Goal: Communication & Community: Answer question/provide support

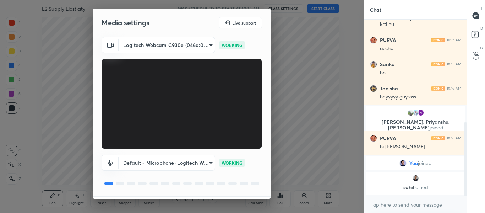
scroll to position [20, 0]
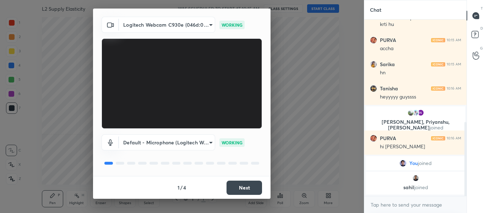
click at [242, 182] on button "Next" at bounding box center [245, 187] width 36 height 14
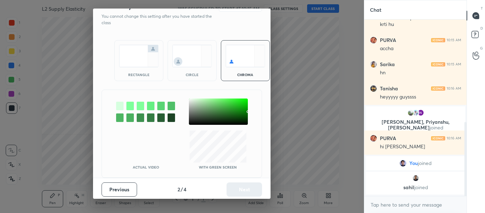
scroll to position [0, 0]
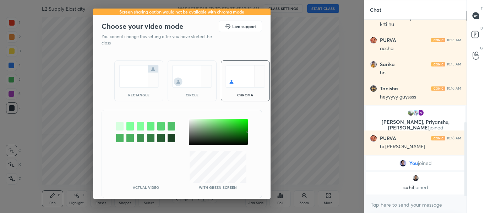
click at [145, 70] on img at bounding box center [139, 76] width 40 height 22
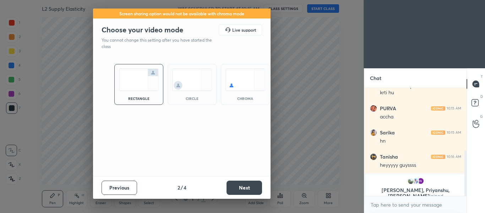
click at [258, 184] on button "Next" at bounding box center [245, 187] width 36 height 14
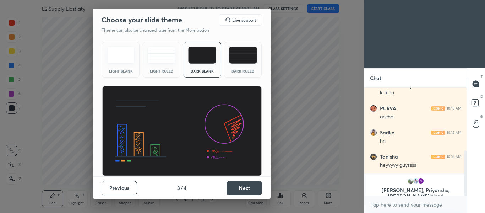
click at [258, 184] on button "Next" at bounding box center [245, 188] width 36 height 14
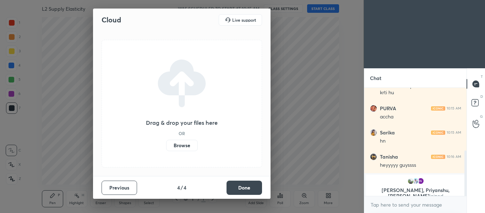
click at [258, 184] on button "Done" at bounding box center [245, 187] width 36 height 14
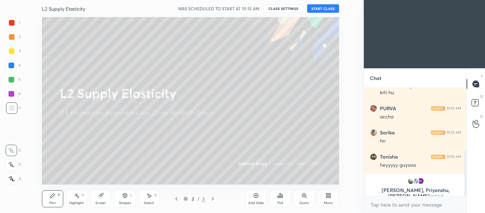
click at [326, 11] on button "START CLASS" at bounding box center [323, 8] width 32 height 9
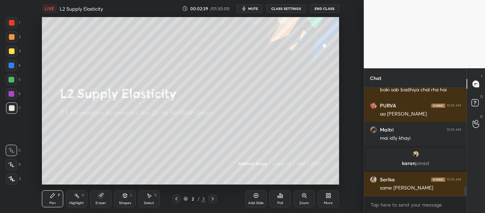
scroll to position [1177, 0]
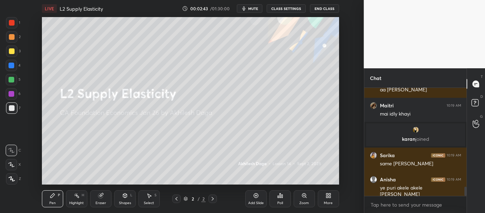
click at [9, 163] on icon at bounding box center [11, 164] width 6 height 5
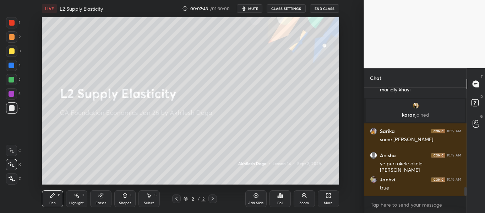
click at [12, 181] on icon at bounding box center [12, 179] width 6 height 4
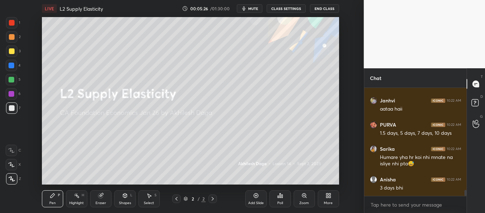
scroll to position [1822, 0]
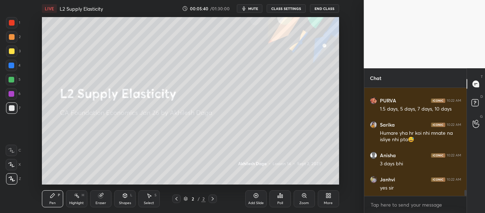
drag, startPoint x: 10, startPoint y: 172, endPoint x: 13, endPoint y: 168, distance: 4.6
click at [10, 172] on div "Z" at bounding box center [13, 177] width 15 height 14
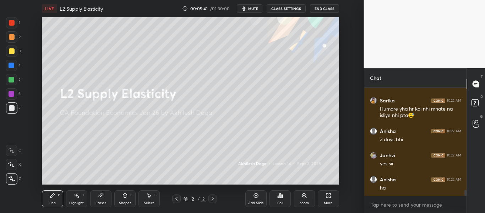
click at [12, 166] on icon at bounding box center [11, 164] width 6 height 5
click at [116, 196] on div "Shapes L" at bounding box center [124, 198] width 21 height 17
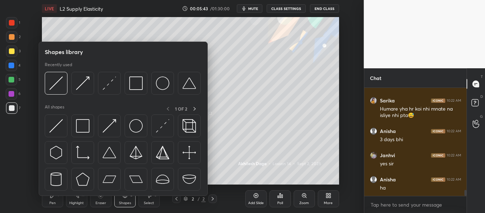
click at [125, 203] on div "Shapes" at bounding box center [125, 203] width 12 height 4
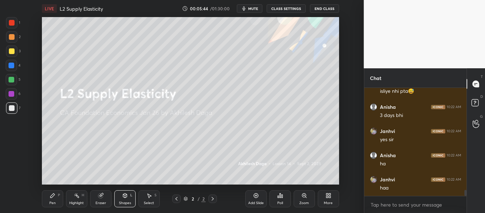
scroll to position [1895, 0]
click at [327, 198] on icon at bounding box center [327, 197] width 2 height 2
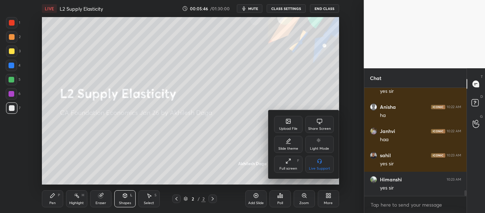
scroll to position [1943, 0]
click at [260, 201] on div at bounding box center [242, 106] width 485 height 213
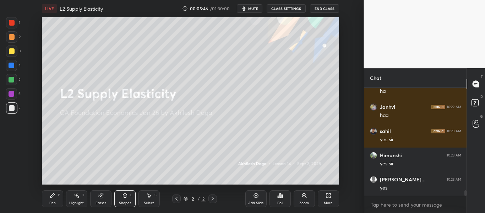
click at [261, 199] on div "Add Slide" at bounding box center [255, 198] width 21 height 17
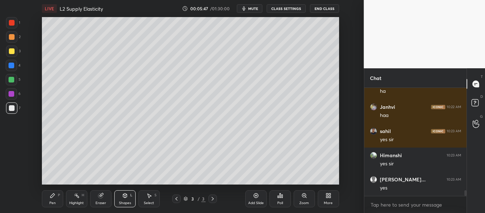
scroll to position [1967, 0]
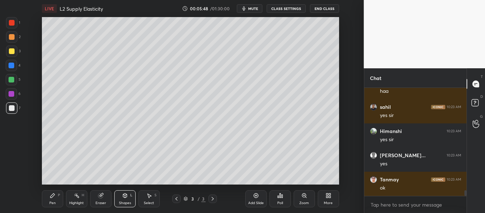
click at [128, 200] on div "Shapes L" at bounding box center [124, 198] width 21 height 17
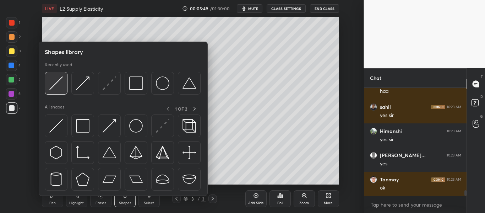
click at [61, 87] on img at bounding box center [55, 82] width 13 height 13
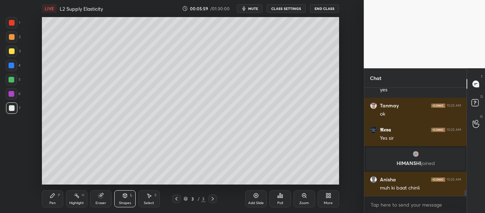
scroll to position [1911, 0]
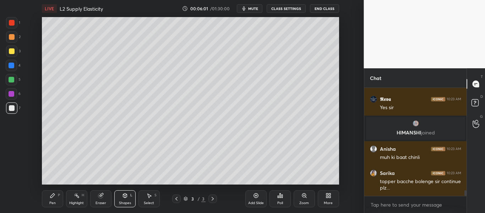
click at [52, 195] on icon at bounding box center [52, 195] width 4 height 4
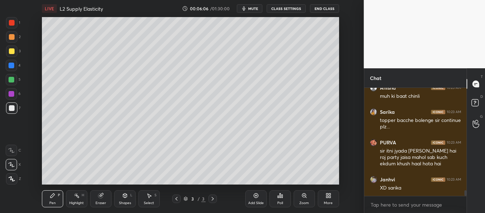
scroll to position [2002, 0]
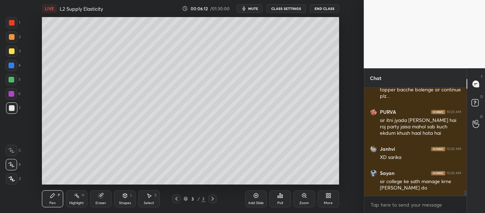
click at [125, 204] on div "Shapes" at bounding box center [125, 203] width 12 height 4
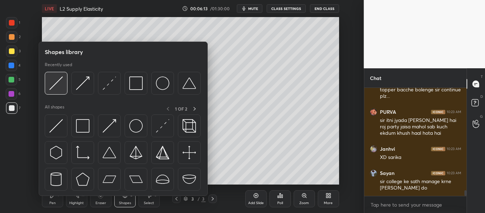
click at [62, 87] on img at bounding box center [55, 82] width 13 height 13
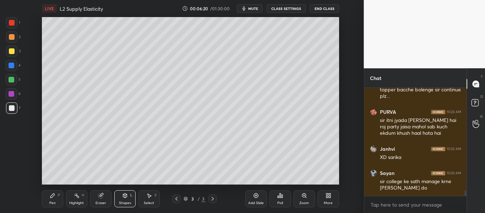
scroll to position [2033, 0]
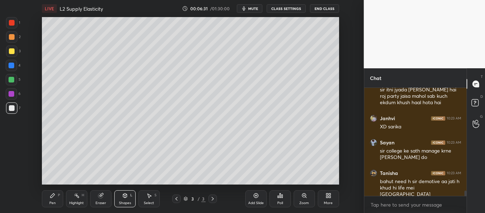
click at [52, 196] on icon at bounding box center [52, 195] width 4 height 4
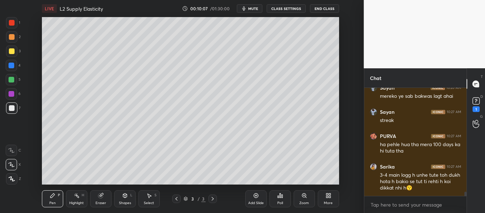
scroll to position [2566, 0]
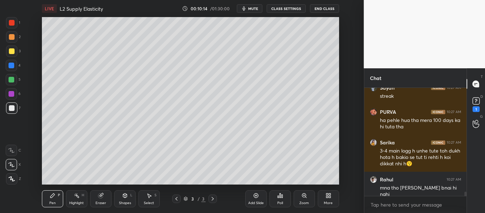
click at [262, 196] on div "Add Slide" at bounding box center [255, 198] width 21 height 17
click at [129, 196] on div "Shapes L" at bounding box center [124, 198] width 21 height 17
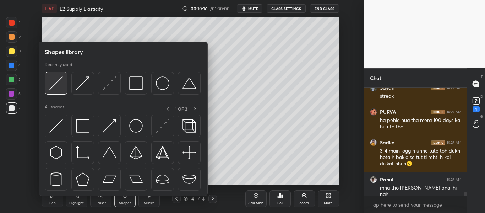
click at [63, 88] on div at bounding box center [56, 83] width 23 height 23
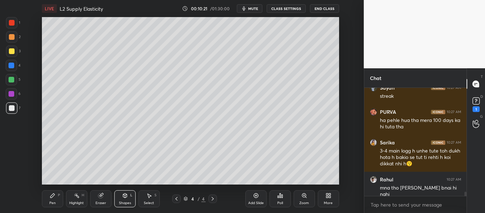
drag, startPoint x: 52, startPoint y: 196, endPoint x: 53, endPoint y: 192, distance: 4.3
click at [52, 196] on icon at bounding box center [52, 195] width 4 height 4
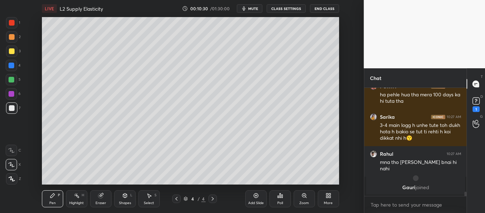
scroll to position [2426, 0]
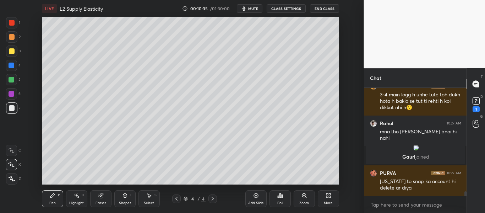
click at [179, 196] on icon at bounding box center [177, 199] width 6 height 6
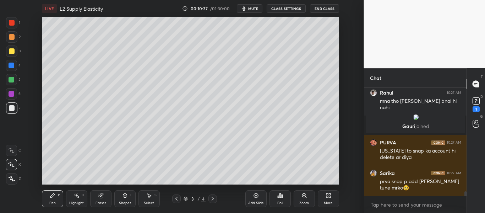
click at [10, 23] on div at bounding box center [12, 23] width 6 height 6
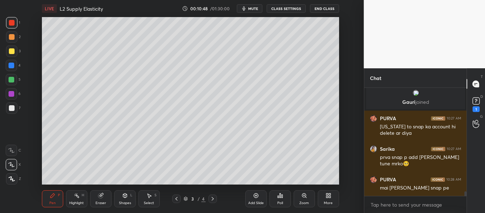
scroll to position [2505, 0]
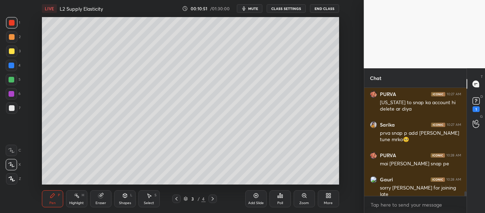
click at [212, 199] on icon at bounding box center [213, 199] width 6 height 6
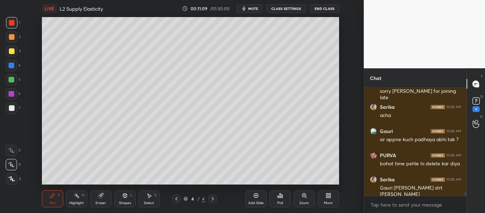
scroll to position [2625, 0]
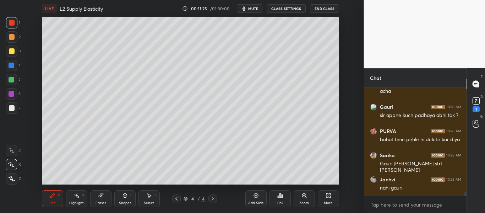
click at [11, 53] on div at bounding box center [12, 51] width 6 height 6
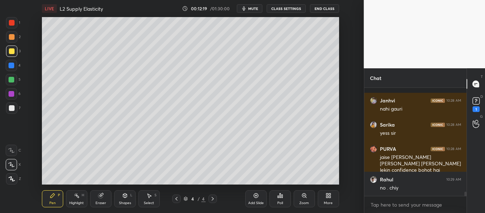
scroll to position [2741, 0]
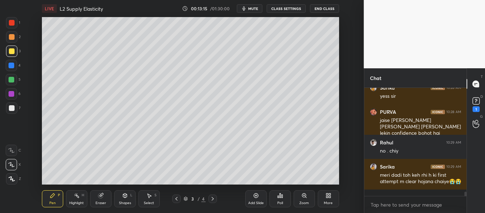
click at [257, 204] on div "Add Slide" at bounding box center [256, 203] width 16 height 4
click at [258, 201] on div "Add Slide" at bounding box center [256, 203] width 16 height 4
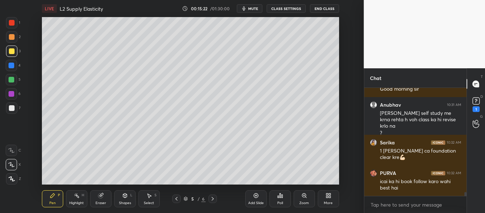
scroll to position [2865, 0]
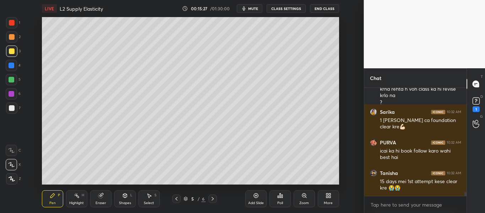
click at [255, 197] on icon at bounding box center [256, 196] width 6 height 6
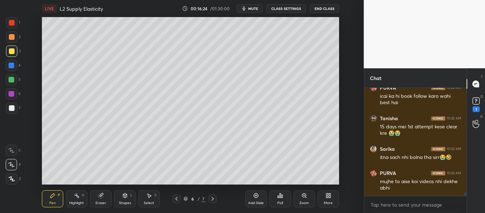
scroll to position [2944, 0]
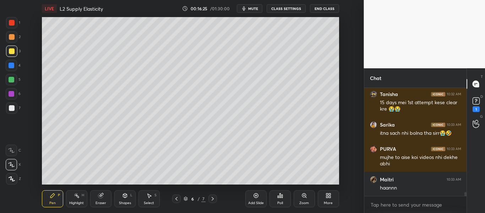
click at [256, 199] on div "Add Slide" at bounding box center [255, 198] width 21 height 17
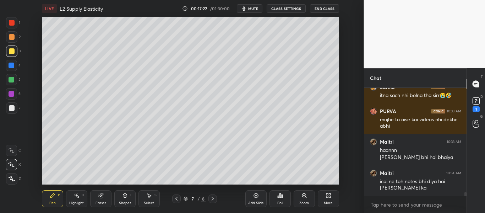
scroll to position [3005, 0]
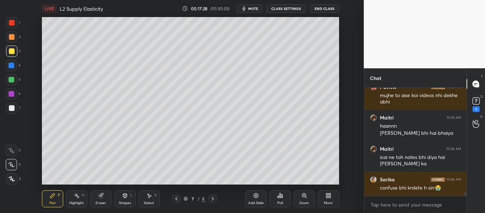
click at [175, 200] on icon at bounding box center [177, 199] width 6 height 6
click at [176, 200] on icon at bounding box center [177, 199] width 6 height 6
click at [177, 200] on icon at bounding box center [177, 199] width 6 height 6
click at [254, 196] on icon at bounding box center [256, 196] width 6 height 6
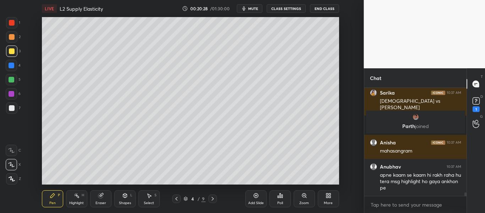
scroll to position [3177, 0]
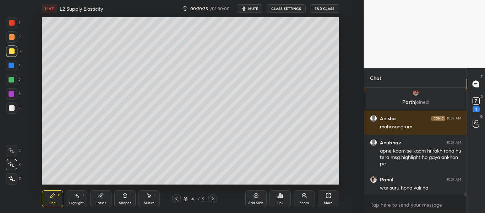
click at [176, 198] on icon at bounding box center [176, 199] width 2 height 4
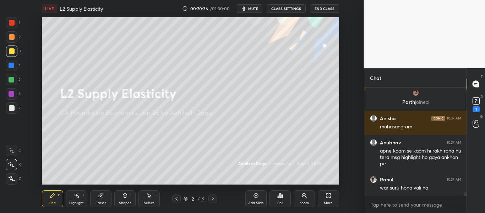
click at [213, 198] on icon at bounding box center [213, 199] width 6 height 6
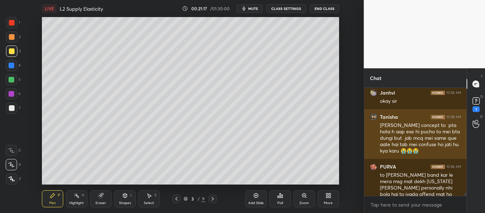
scroll to position [3457, 0]
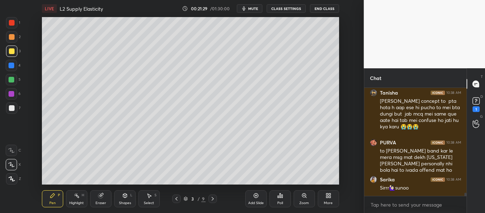
click at [256, 198] on div "Add Slide" at bounding box center [255, 198] width 21 height 17
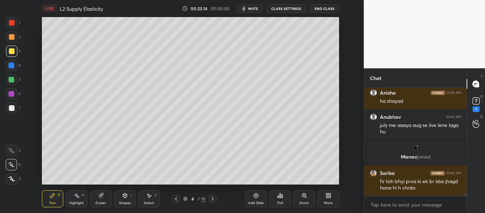
scroll to position [3617, 0]
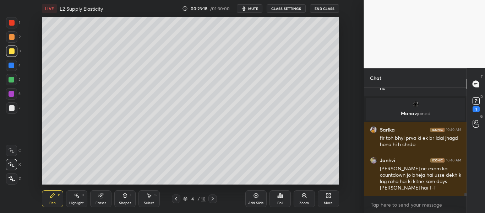
click at [173, 202] on div at bounding box center [176, 198] width 9 height 9
click at [214, 197] on icon at bounding box center [213, 199] width 6 height 6
click at [213, 196] on icon at bounding box center [213, 199] width 6 height 6
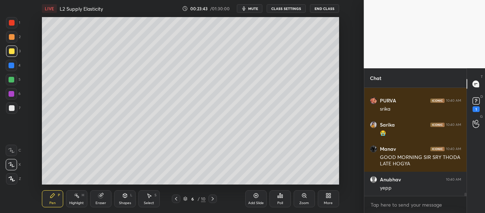
scroll to position [3744, 0]
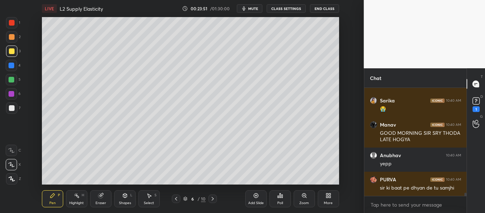
click at [344, 140] on div "Setting up your live class Poll for secs No correct answer Start poll" at bounding box center [191, 100] width 336 height 167
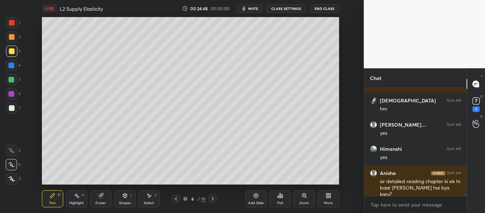
scroll to position [3838, 0]
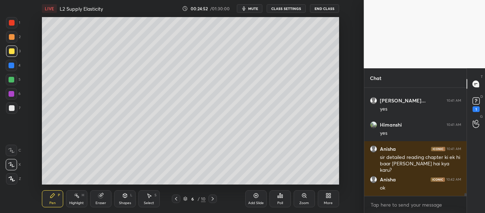
click at [179, 199] on div at bounding box center [176, 198] width 9 height 9
click at [175, 198] on icon at bounding box center [176, 199] width 6 height 6
click at [175, 197] on icon at bounding box center [176, 199] width 6 height 6
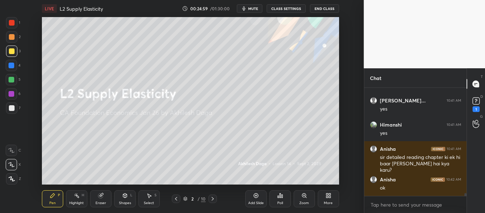
click at [260, 197] on div "Add Slide" at bounding box center [255, 198] width 21 height 17
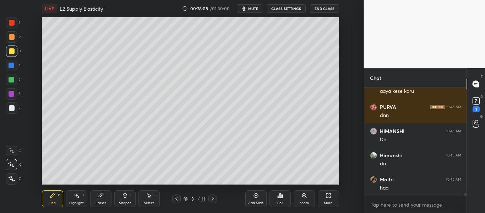
scroll to position [4169, 0]
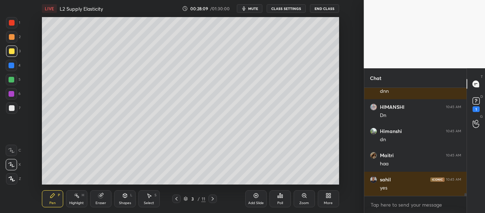
click at [255, 196] on icon at bounding box center [256, 196] width 6 height 6
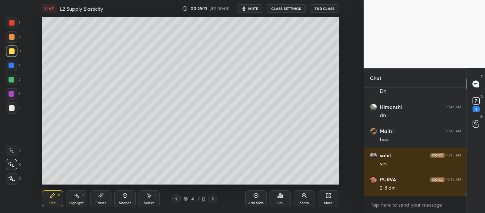
scroll to position [4217, 0]
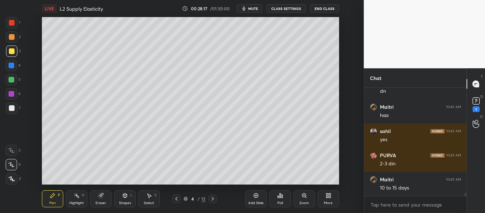
click at [123, 209] on div "Pen P Highlight H Eraser Shapes L Select S 4 / 12 Add Slide Poll Zoom More" at bounding box center [190, 198] width 297 height 28
click at [126, 201] on div "Shapes" at bounding box center [125, 203] width 12 height 4
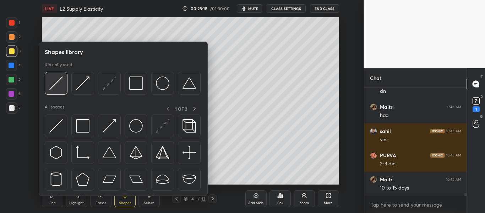
click at [64, 85] on div at bounding box center [56, 83] width 23 height 23
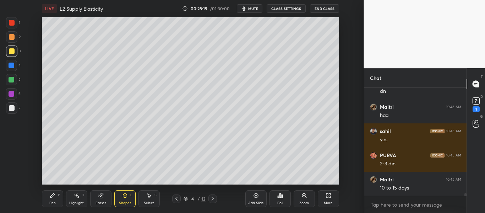
click at [52, 201] on div "Pen" at bounding box center [52, 203] width 6 height 4
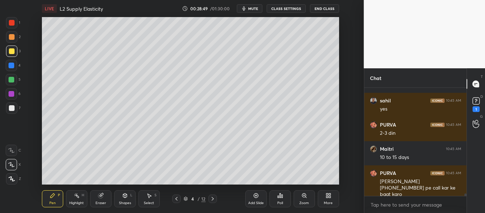
scroll to position [4272, 0]
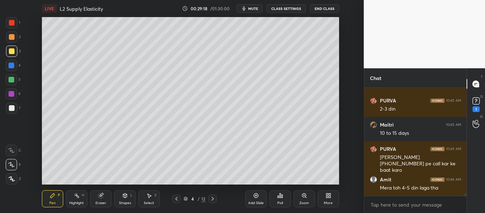
click at [13, 22] on div at bounding box center [12, 23] width 6 height 6
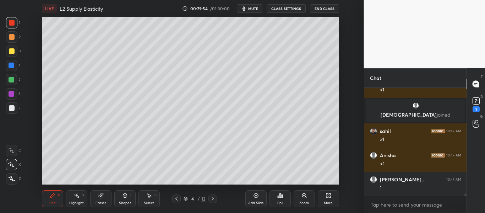
scroll to position [4410, 0]
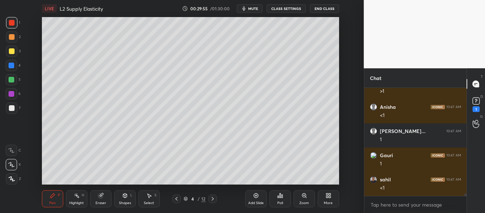
click at [11, 52] on div at bounding box center [12, 51] width 6 height 6
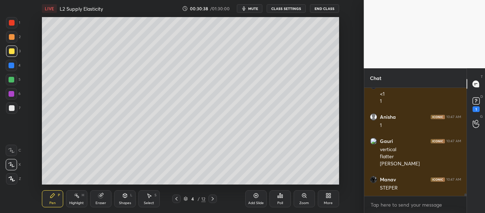
scroll to position [4528, 0]
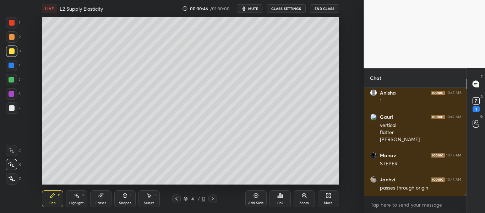
drag, startPoint x: 12, startPoint y: 20, endPoint x: 17, endPoint y: 30, distance: 11.1
click at [12, 21] on div at bounding box center [12, 23] width 6 height 6
click at [12, 66] on div at bounding box center [12, 66] width 6 height 6
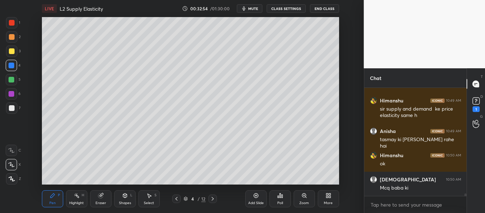
scroll to position [4837, 0]
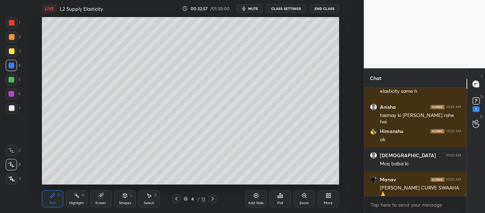
click at [125, 201] on div "Shapes" at bounding box center [125, 203] width 12 height 4
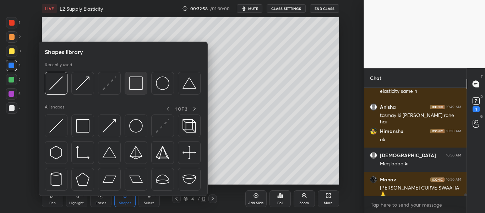
click at [133, 82] on img at bounding box center [135, 82] width 13 height 13
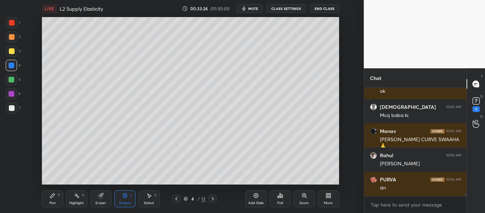
scroll to position [4910, 0]
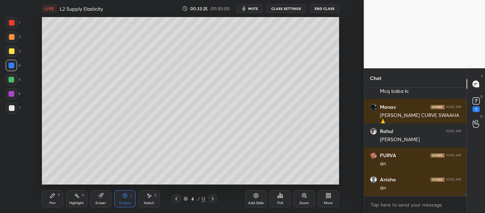
click at [253, 9] on span "mute" at bounding box center [253, 8] width 10 height 5
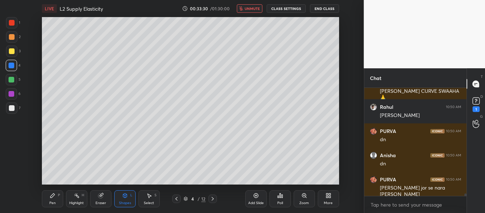
scroll to position [4958, 0]
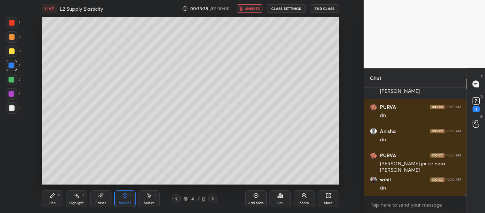
click at [60, 201] on div "Pen P" at bounding box center [52, 198] width 21 height 17
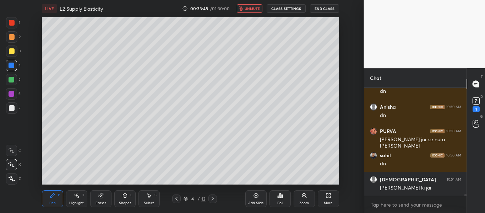
scroll to position [5006, 0]
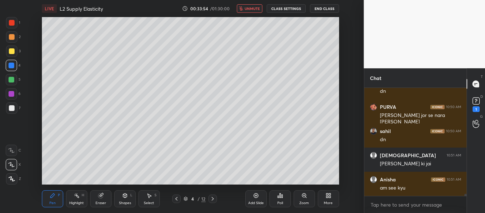
click at [245, 6] on button "unmute" at bounding box center [250, 8] width 26 height 9
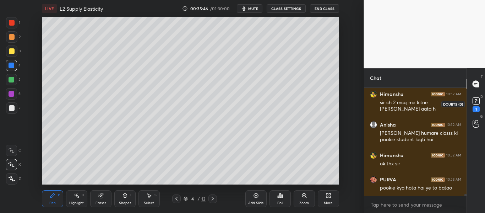
scroll to position [5267, 0]
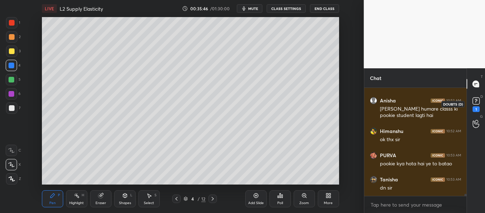
click at [478, 101] on rect at bounding box center [476, 101] width 7 height 7
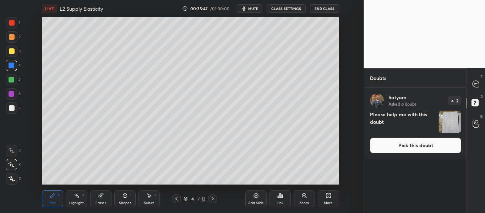
click at [428, 144] on button "Pick this doubt" at bounding box center [415, 145] width 91 height 16
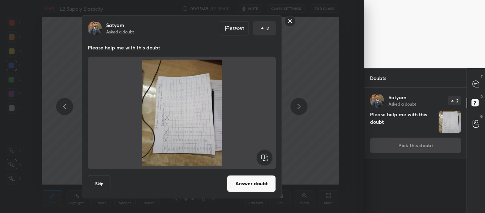
click at [253, 181] on button "Answer doubt" at bounding box center [251, 183] width 49 height 17
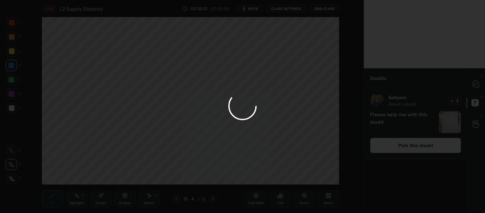
click at [476, 85] on div at bounding box center [242, 106] width 485 height 213
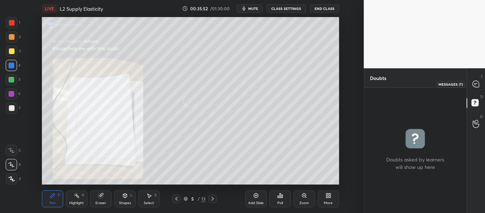
click at [477, 87] on icon at bounding box center [476, 84] width 6 height 6
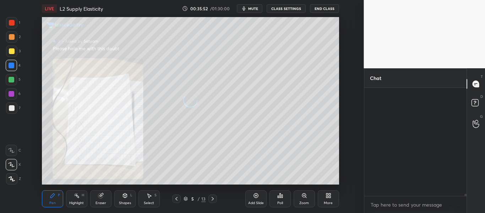
scroll to position [106, 100]
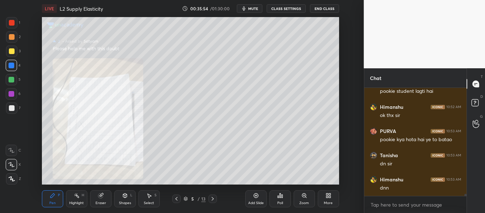
click at [303, 201] on div "Zoom" at bounding box center [304, 203] width 10 height 4
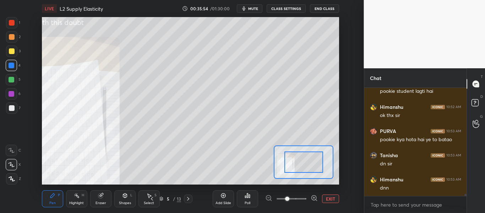
click at [303, 200] on span at bounding box center [292, 198] width 30 height 11
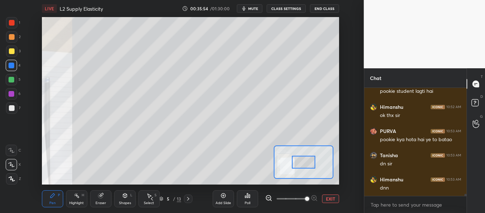
drag, startPoint x: 303, startPoint y: 200, endPoint x: 307, endPoint y: 158, distance: 42.1
click at [305, 200] on span at bounding box center [307, 198] width 4 height 4
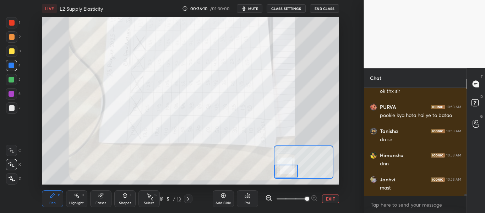
scroll to position [5432, 0]
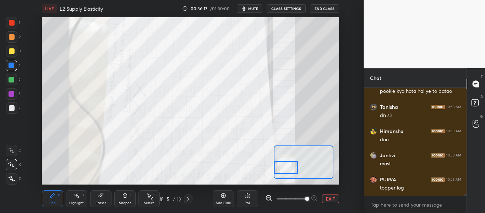
drag, startPoint x: 309, startPoint y: 159, endPoint x: 288, endPoint y: 163, distance: 21.0
click at [290, 164] on div at bounding box center [286, 167] width 23 height 13
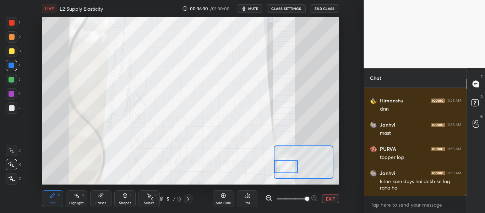
click at [287, 172] on div at bounding box center [286, 166] width 23 height 13
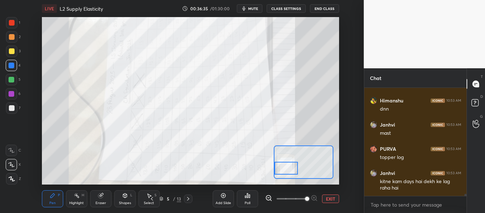
click at [286, 171] on div at bounding box center [286, 168] width 23 height 13
click at [152, 196] on icon at bounding box center [152, 199] width 6 height 6
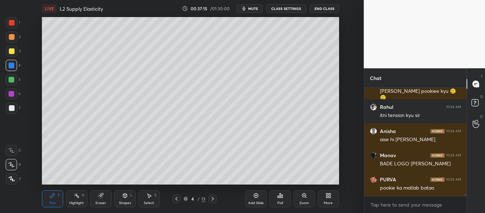
scroll to position [5607, 0]
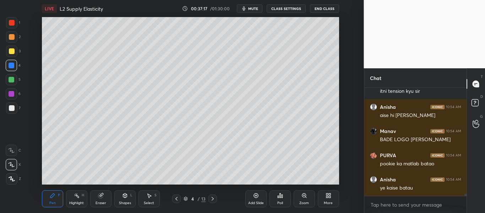
click at [258, 200] on div "Add Slide" at bounding box center [255, 198] width 21 height 17
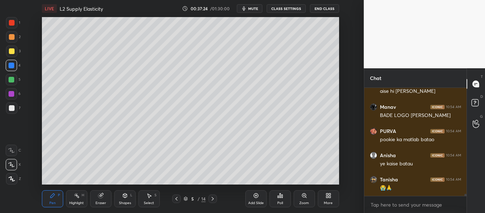
click at [124, 200] on div "Shapes L" at bounding box center [124, 198] width 21 height 17
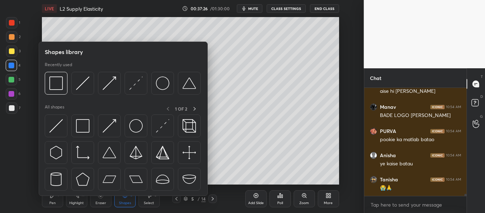
click at [10, 49] on div at bounding box center [12, 51] width 6 height 6
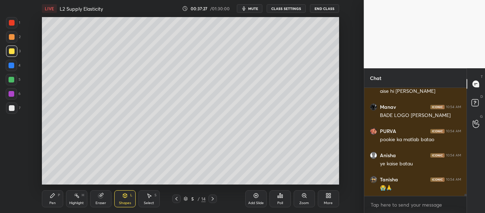
scroll to position [5656, 0]
click at [123, 198] on icon at bounding box center [125, 196] width 6 height 6
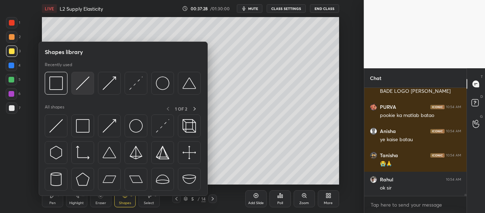
click at [88, 91] on div at bounding box center [82, 83] width 23 height 23
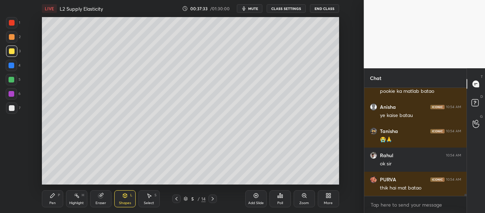
scroll to position [5704, 0]
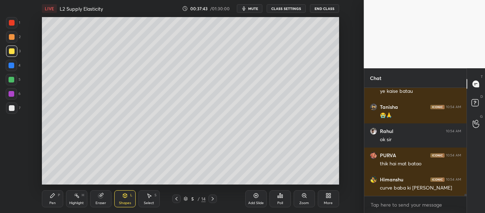
drag, startPoint x: 59, startPoint y: 200, endPoint x: 67, endPoint y: 190, distance: 12.7
click at [59, 200] on div "Pen P" at bounding box center [52, 198] width 21 height 17
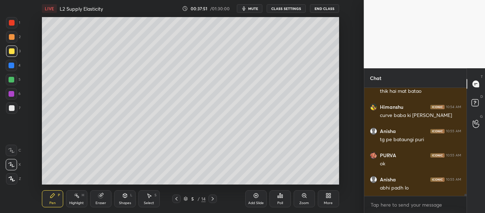
scroll to position [5801, 0]
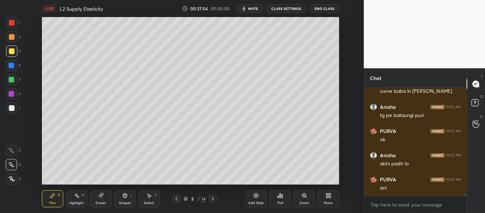
click at [127, 200] on div "Shapes L" at bounding box center [124, 198] width 21 height 17
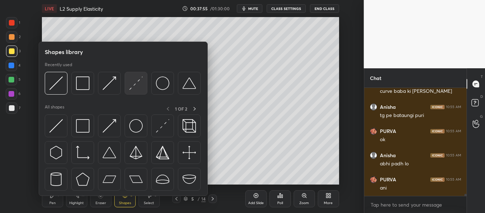
click at [135, 89] on img at bounding box center [135, 82] width 13 height 13
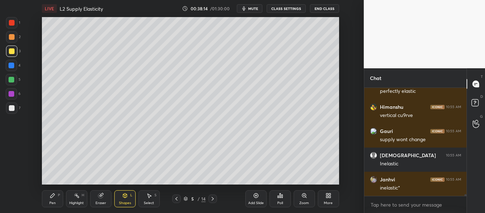
scroll to position [5953, 0]
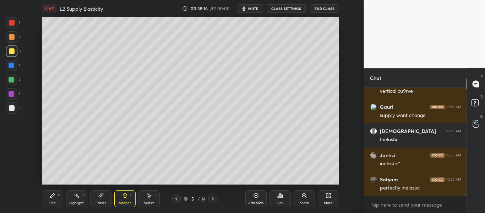
drag, startPoint x: 103, startPoint y: 203, endPoint x: 100, endPoint y: 187, distance: 16.0
click at [104, 203] on div "Eraser" at bounding box center [101, 203] width 11 height 4
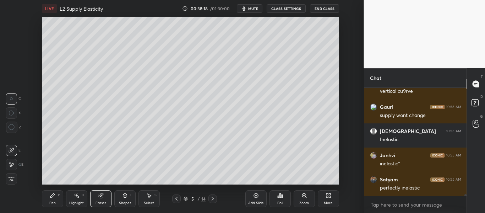
scroll to position [5977, 0]
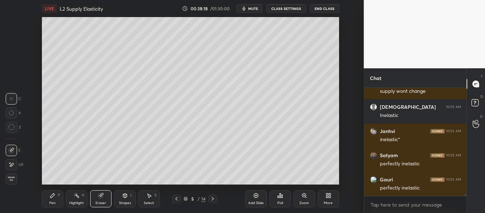
click at [11, 163] on icon at bounding box center [12, 165] width 6 height 6
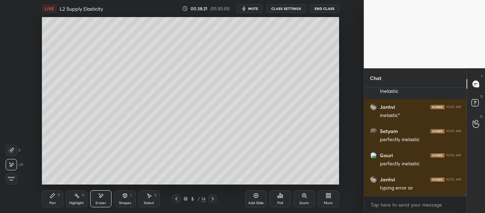
click at [54, 197] on icon at bounding box center [53, 196] width 6 height 6
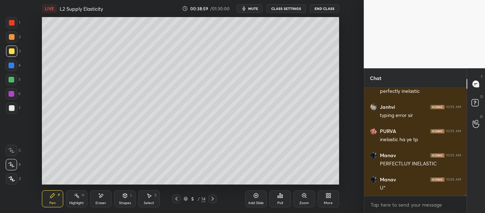
scroll to position [6098, 0]
click at [22, 31] on div "1 2 3 4 5 6 7 C X Z E E Erase all H H" at bounding box center [11, 100] width 23 height 167
drag, startPoint x: 12, startPoint y: 23, endPoint x: 17, endPoint y: 28, distance: 7.0
click at [12, 23] on div at bounding box center [12, 23] width 6 height 6
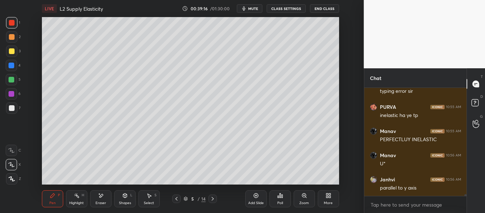
scroll to position [6122, 0]
click at [254, 9] on span "mute" at bounding box center [253, 8] width 10 height 5
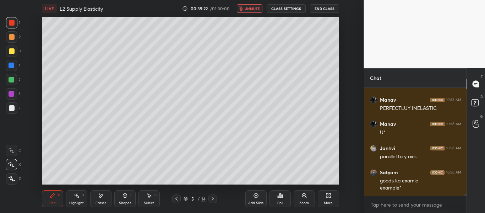
drag, startPoint x: 258, startPoint y: 7, endPoint x: 260, endPoint y: 10, distance: 3.7
click at [258, 7] on span "unmute" at bounding box center [252, 8] width 15 height 5
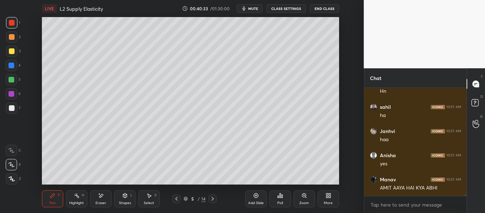
scroll to position [6564, 0]
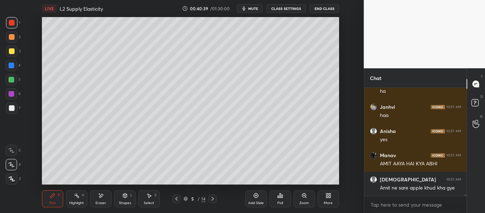
click at [256, 201] on div "Add Slide" at bounding box center [256, 203] width 16 height 4
click at [131, 208] on div "Pen P Highlight H Eraser Shapes L Select S 6 / 15 Add Slide Poll Zoom More" at bounding box center [190, 198] width 297 height 28
click at [127, 200] on div "Shapes L" at bounding box center [124, 198] width 21 height 17
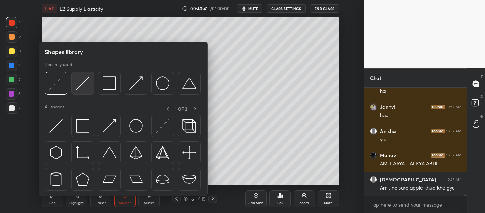
click at [83, 85] on img at bounding box center [82, 82] width 13 height 13
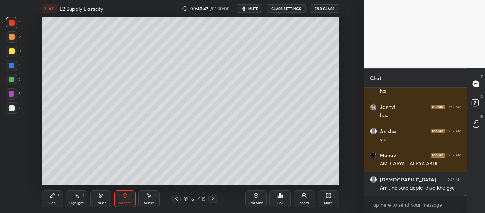
click at [57, 199] on div "Pen P" at bounding box center [52, 198] width 21 height 17
click at [173, 196] on div at bounding box center [176, 198] width 9 height 9
click at [15, 55] on div at bounding box center [11, 50] width 11 height 11
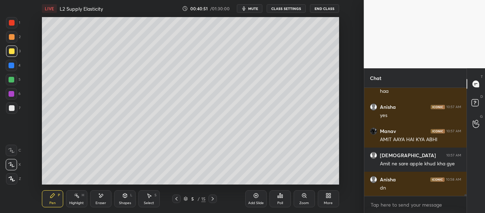
click at [214, 198] on icon at bounding box center [213, 199] width 6 height 6
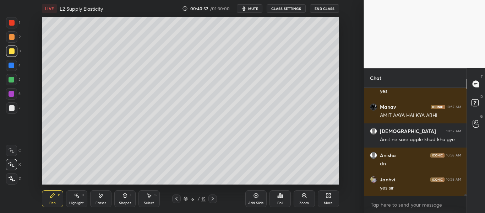
scroll to position [6636, 0]
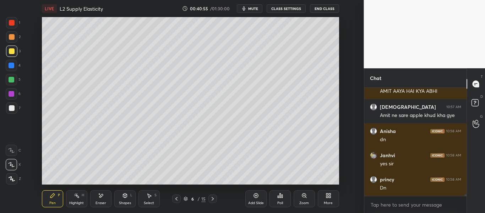
click at [104, 198] on div "Eraser" at bounding box center [100, 198] width 21 height 17
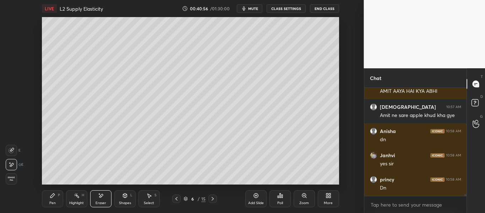
scroll to position [6660, 0]
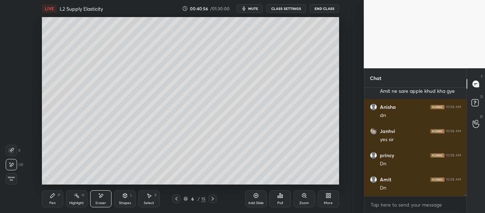
click at [120, 200] on div "Shapes L" at bounding box center [124, 198] width 21 height 17
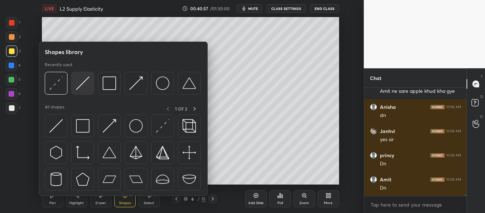
click at [85, 83] on img at bounding box center [82, 82] width 13 height 13
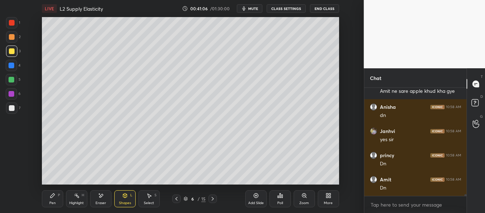
click at [54, 195] on icon at bounding box center [52, 195] width 4 height 4
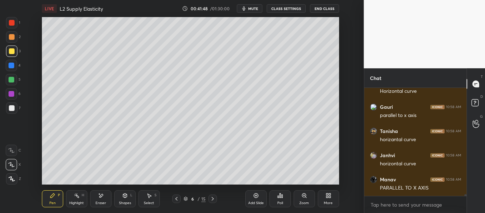
scroll to position [6909, 0]
drag, startPoint x: 10, startPoint y: 23, endPoint x: 29, endPoint y: 29, distance: 19.6
click at [10, 24] on div at bounding box center [12, 23] width 6 height 6
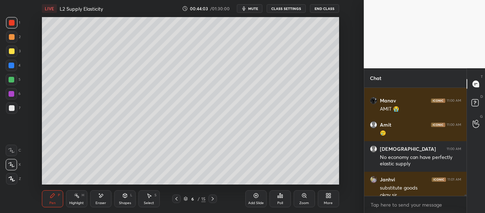
scroll to position [7195, 0]
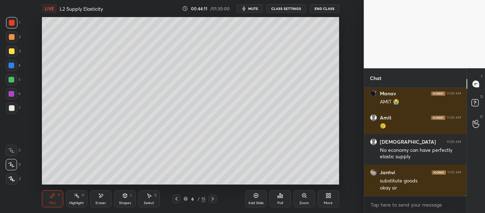
click at [253, 193] on div "Add Slide" at bounding box center [255, 198] width 21 height 17
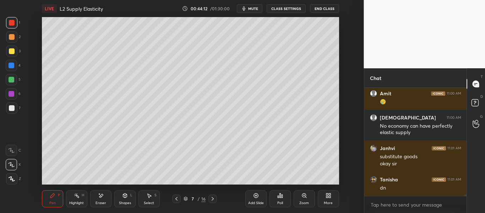
click at [126, 201] on div "Shapes" at bounding box center [125, 203] width 12 height 4
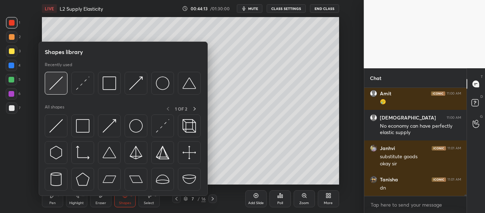
click at [63, 84] on img at bounding box center [55, 82] width 13 height 13
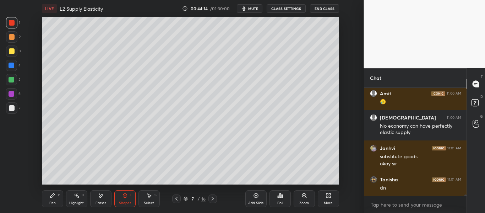
click at [9, 108] on div at bounding box center [12, 108] width 6 height 6
click at [125, 200] on div "Shapes L" at bounding box center [124, 198] width 21 height 17
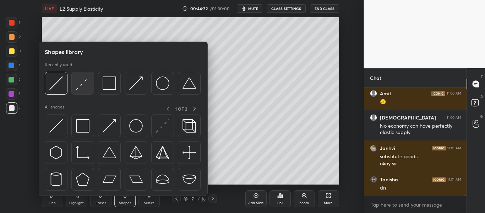
click at [86, 84] on img at bounding box center [82, 82] width 13 height 13
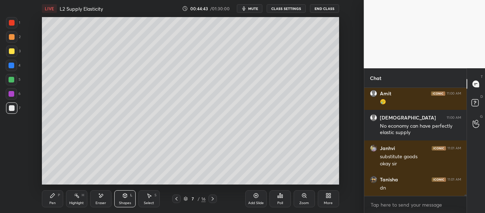
click at [49, 206] on div "Pen P" at bounding box center [52, 198] width 21 height 17
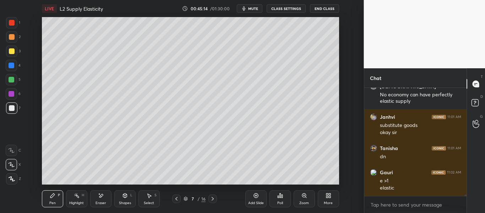
scroll to position [7275, 0]
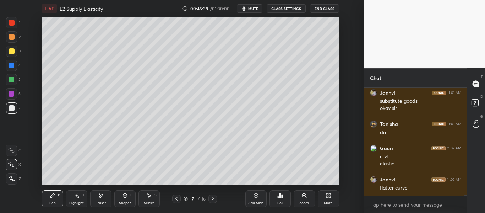
click at [12, 22] on div at bounding box center [12, 23] width 6 height 6
click at [190, 15] on div "LIVE L2 Supply Elasticity 00:45:49 / 01:30:00 mute CLASS SETTINGS End Class Set…" at bounding box center [191, 106] width 336 height 213
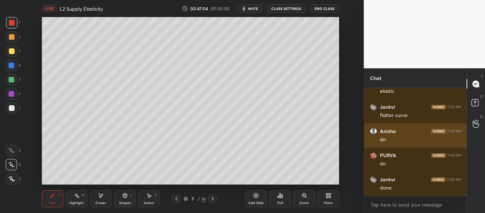
scroll to position [7372, 0]
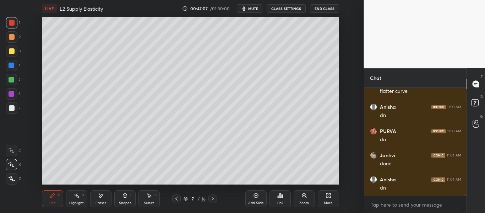
click at [262, 196] on div "Add Slide" at bounding box center [255, 198] width 21 height 17
click at [131, 196] on div "Shapes L" at bounding box center [124, 198] width 21 height 17
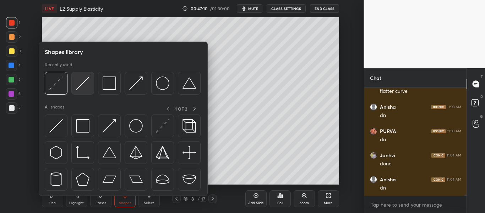
click at [89, 90] on div at bounding box center [82, 83] width 23 height 23
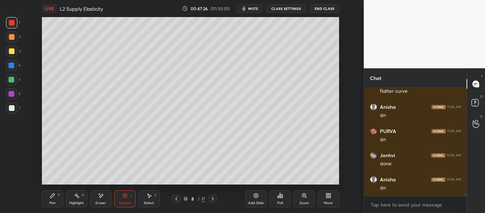
click at [124, 198] on icon at bounding box center [125, 196] width 6 height 6
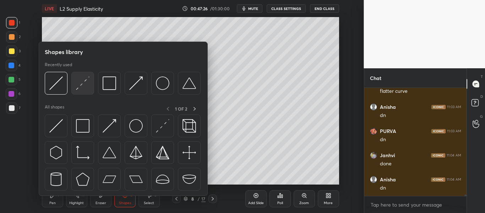
click at [81, 90] on div at bounding box center [82, 83] width 23 height 23
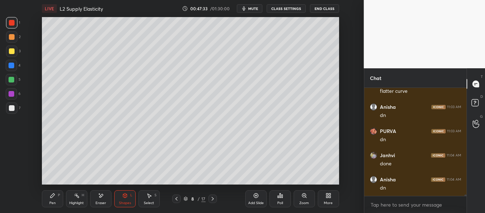
click at [51, 201] on div "Pen" at bounding box center [52, 203] width 6 height 4
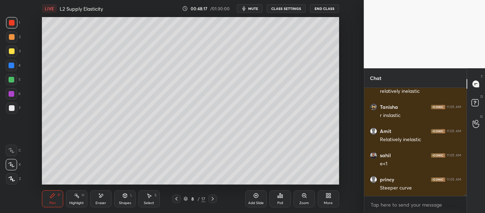
scroll to position [7637, 0]
drag, startPoint x: 13, startPoint y: 108, endPoint x: 19, endPoint y: 107, distance: 5.4
click at [14, 108] on div at bounding box center [12, 108] width 6 height 6
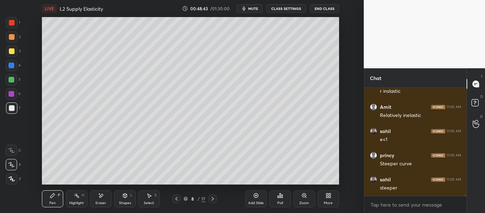
click at [258, 193] on icon at bounding box center [256, 196] width 6 height 6
click at [177, 198] on icon at bounding box center [176, 199] width 2 height 4
click at [212, 196] on icon at bounding box center [213, 199] width 6 height 6
click at [178, 197] on icon at bounding box center [177, 199] width 6 height 6
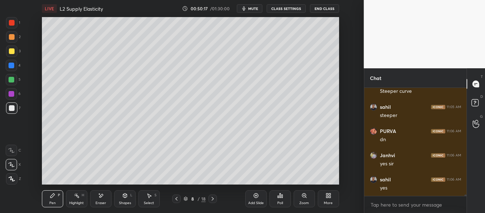
click at [210, 197] on icon at bounding box center [213, 199] width 6 height 6
click at [99, 196] on icon at bounding box center [101, 196] width 4 height 4
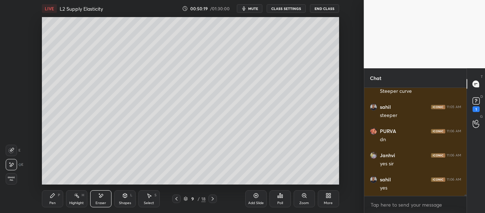
scroll to position [7740, 0]
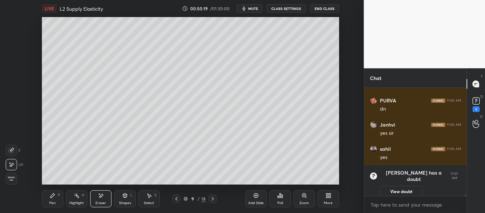
click at [9, 178] on span "Erase all" at bounding box center [11, 178] width 11 height 5
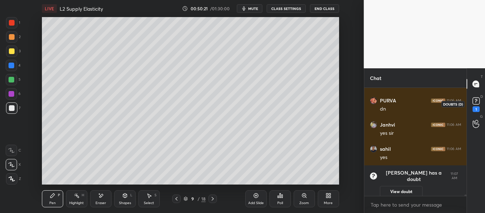
click at [477, 107] on div "1" at bounding box center [476, 104] width 11 height 16
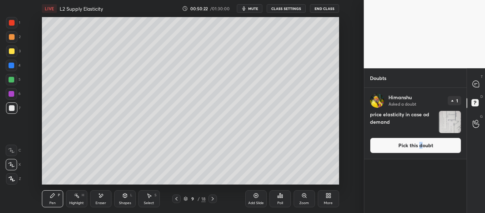
click at [420, 148] on button "Pick this doubt" at bounding box center [415, 145] width 91 height 16
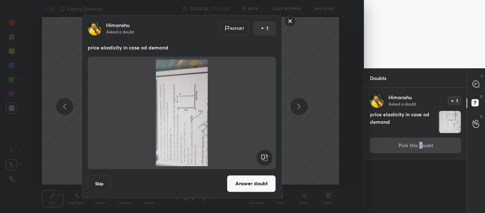
click at [252, 177] on button "Answer doubt" at bounding box center [251, 183] width 49 height 17
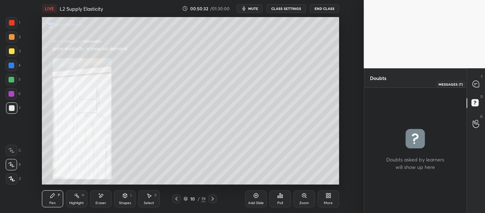
click at [481, 88] on div at bounding box center [476, 83] width 14 height 13
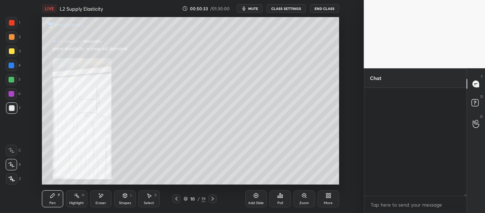
scroll to position [106, 100]
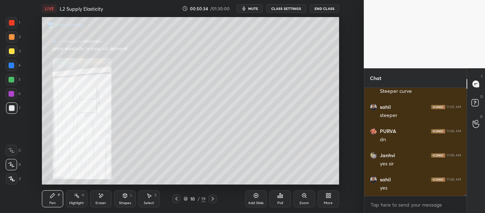
click at [304, 198] on icon at bounding box center [305, 196] width 6 height 6
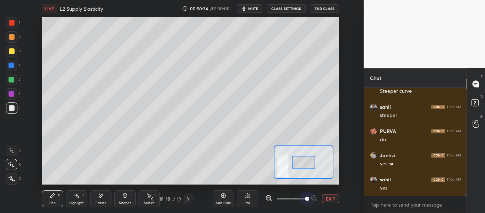
click at [305, 198] on span at bounding box center [292, 198] width 30 height 11
drag, startPoint x: 305, startPoint y: 197, endPoint x: 306, endPoint y: 193, distance: 4.4
click at [305, 196] on span at bounding box center [307, 198] width 4 height 4
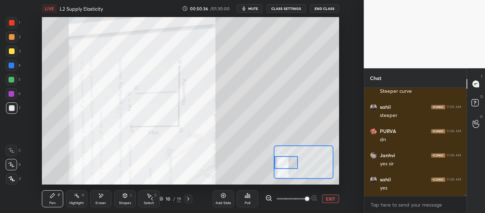
scroll to position [6704, 0]
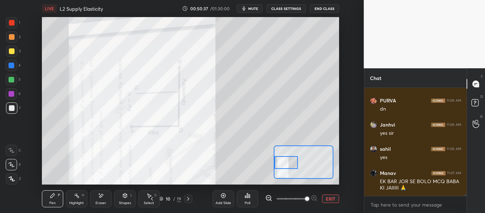
drag, startPoint x: 306, startPoint y: 160, endPoint x: 285, endPoint y: 162, distance: 21.4
click at [286, 161] on div at bounding box center [286, 162] width 23 height 13
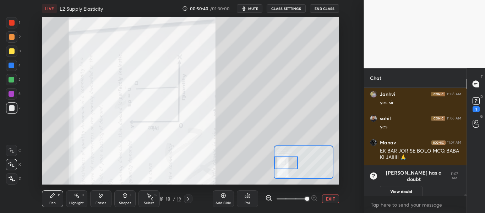
click at [12, 24] on div at bounding box center [12, 23] width 6 height 6
click at [475, 106] on icon at bounding box center [476, 101] width 11 height 11
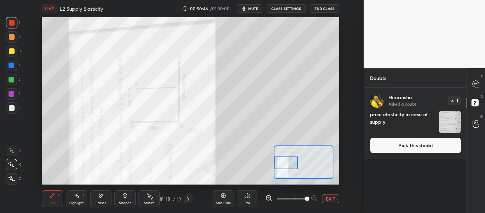
click at [406, 154] on div "[PERSON_NAME] Asked a doubt 1 price elasticity in case of supply Pick this doubt" at bounding box center [415, 123] width 103 height 71
click at [407, 147] on button "Pick this doubt" at bounding box center [415, 145] width 91 height 16
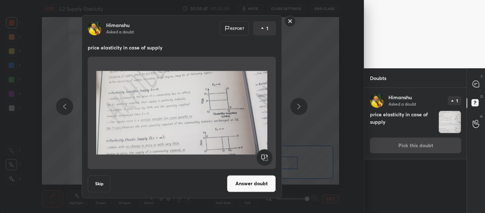
click at [259, 184] on button "Answer doubt" at bounding box center [251, 183] width 49 height 17
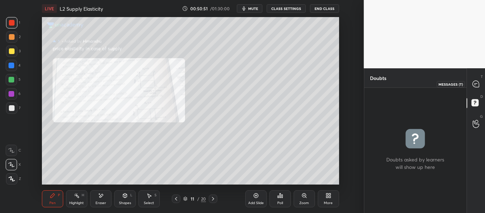
click at [478, 85] on icon at bounding box center [476, 84] width 6 height 6
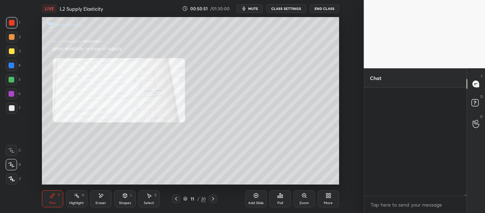
scroll to position [106, 100]
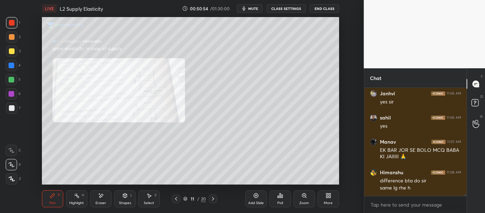
click at [256, 8] on span "mute" at bounding box center [253, 8] width 10 height 5
click at [252, 6] on span "unmute" at bounding box center [252, 8] width 15 height 5
click at [302, 200] on div "Zoom" at bounding box center [304, 198] width 21 height 17
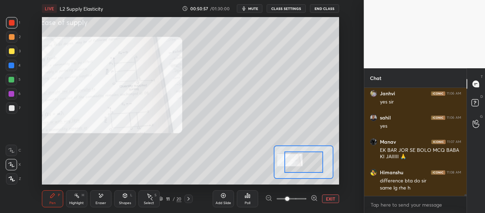
click at [303, 200] on span at bounding box center [292, 198] width 30 height 11
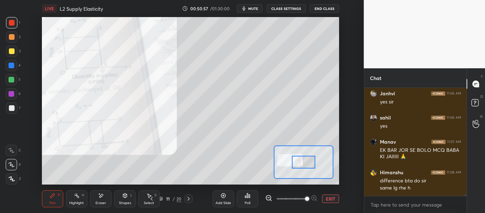
click at [305, 200] on span at bounding box center [307, 198] width 4 height 4
click at [293, 167] on div at bounding box center [303, 161] width 59 height 33
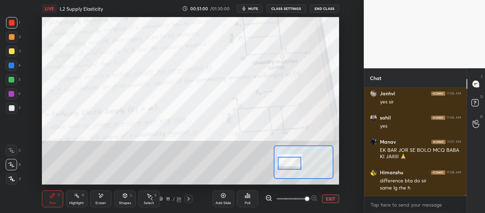
click at [295, 161] on div at bounding box center [289, 163] width 23 height 13
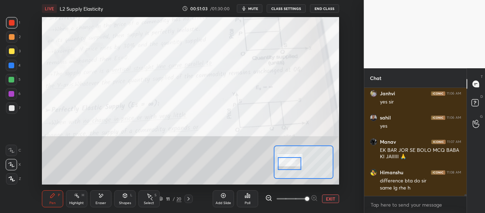
scroll to position [6736, 0]
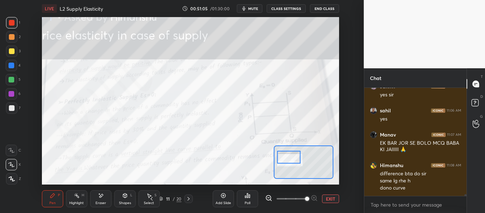
drag, startPoint x: 293, startPoint y: 159, endPoint x: 293, endPoint y: 152, distance: 6.8
click at [293, 152] on div at bounding box center [288, 157] width 23 height 13
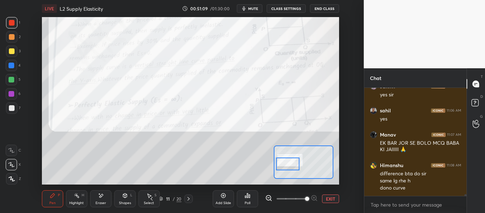
drag, startPoint x: 295, startPoint y: 160, endPoint x: 292, endPoint y: 165, distance: 6.4
click at [295, 166] on div at bounding box center [287, 163] width 23 height 13
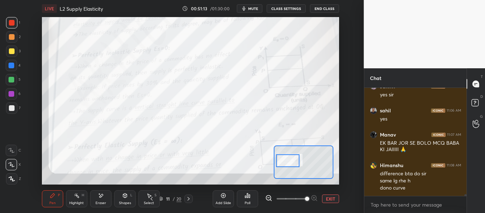
drag, startPoint x: 287, startPoint y: 165, endPoint x: 286, endPoint y: 148, distance: 16.7
click at [287, 154] on div at bounding box center [287, 160] width 23 height 13
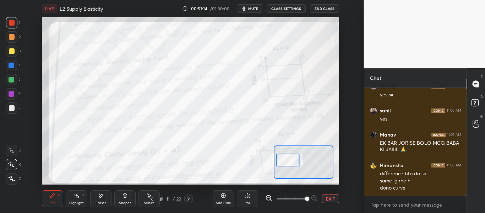
drag, startPoint x: 291, startPoint y: 150, endPoint x: 290, endPoint y: 155, distance: 5.3
click at [291, 156] on div at bounding box center [287, 159] width 23 height 13
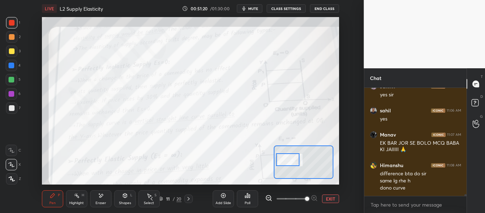
click at [153, 197] on icon at bounding box center [152, 199] width 6 height 6
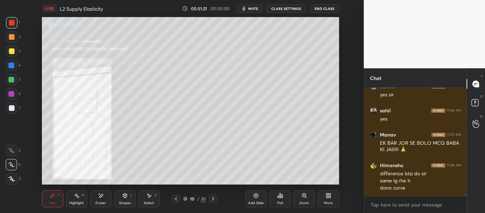
click at [174, 198] on icon at bounding box center [176, 199] width 6 height 6
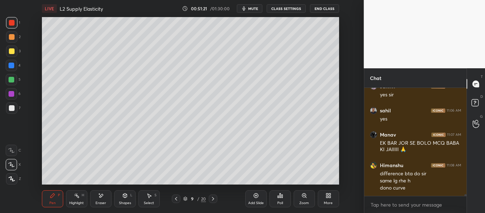
click at [178, 197] on icon at bounding box center [176, 199] width 6 height 6
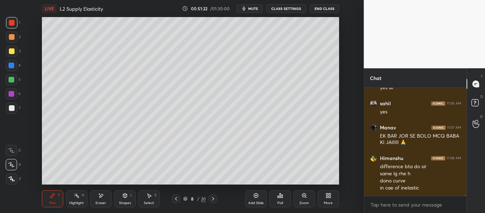
click at [179, 198] on icon at bounding box center [176, 199] width 6 height 6
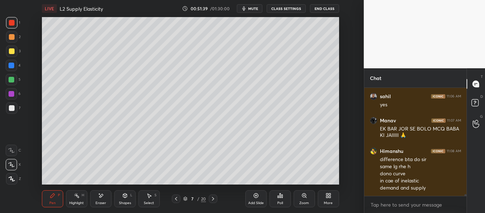
click at [254, 9] on span "mute" at bounding box center [253, 8] width 10 height 5
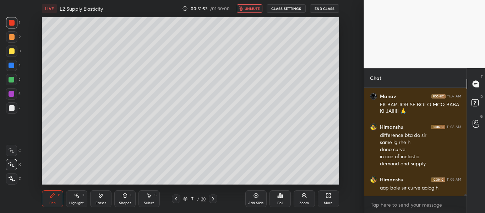
scroll to position [6782, 0]
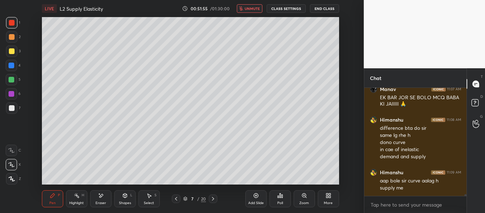
click at [252, 12] on div "LIVE L2 Supply Elasticity 00:51:55 / 01:30:00 unmute CLASS SETTINGS End Class" at bounding box center [190, 8] width 297 height 17
drag, startPoint x: 253, startPoint y: 9, endPoint x: 253, endPoint y: 13, distance: 3.6
click at [253, 10] on span "unmute" at bounding box center [252, 8] width 15 height 5
click at [176, 198] on icon at bounding box center [176, 199] width 2 height 4
click at [212, 198] on icon at bounding box center [213, 199] width 6 height 6
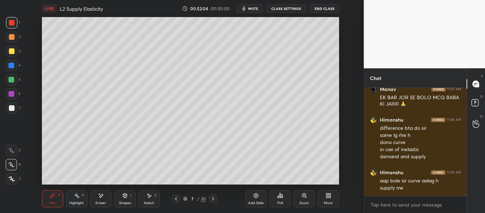
click at [176, 199] on icon at bounding box center [176, 199] width 6 height 6
click at [178, 198] on icon at bounding box center [176, 199] width 6 height 6
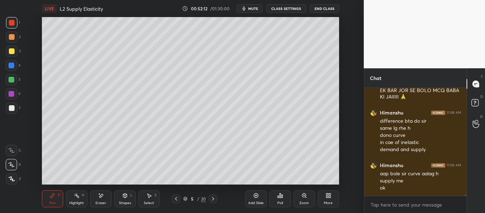
scroll to position [6796, 0]
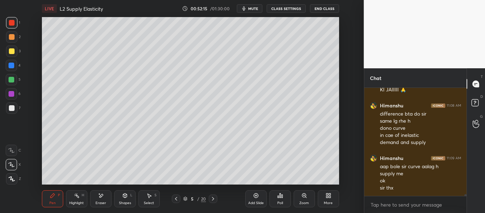
click at [212, 198] on icon at bounding box center [213, 199] width 2 height 4
click at [215, 196] on icon at bounding box center [213, 199] width 6 height 6
drag, startPoint x: 212, startPoint y: 199, endPoint x: 209, endPoint y: 187, distance: 12.5
click at [212, 199] on icon at bounding box center [213, 199] width 6 height 6
click at [211, 198] on icon at bounding box center [213, 199] width 6 height 6
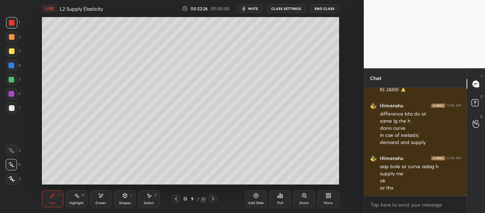
click at [124, 200] on div "Shapes L" at bounding box center [124, 198] width 21 height 17
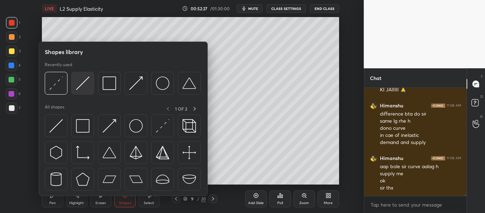
click at [89, 90] on img at bounding box center [82, 82] width 13 height 13
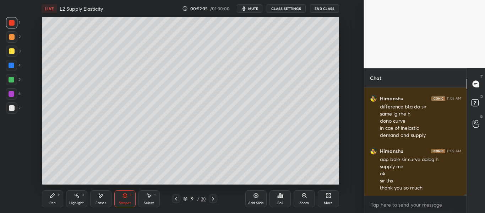
scroll to position [6810, 0]
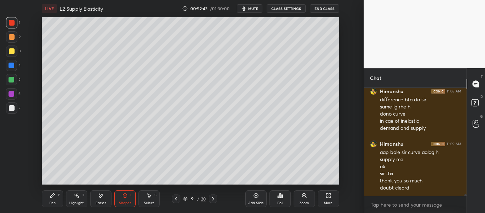
click at [129, 195] on div "Shapes L" at bounding box center [124, 198] width 21 height 17
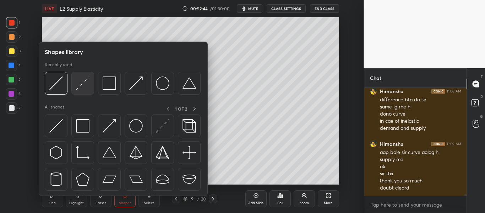
click at [86, 86] on img at bounding box center [82, 82] width 13 height 13
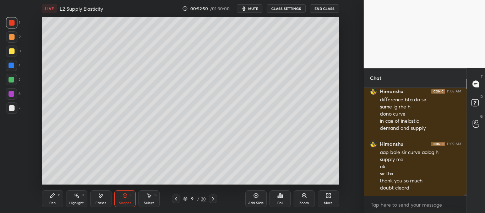
drag, startPoint x: 57, startPoint y: 196, endPoint x: 68, endPoint y: 191, distance: 12.6
click at [58, 196] on div "P" at bounding box center [59, 195] width 2 height 4
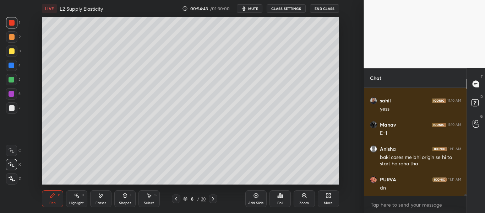
scroll to position [6937, 0]
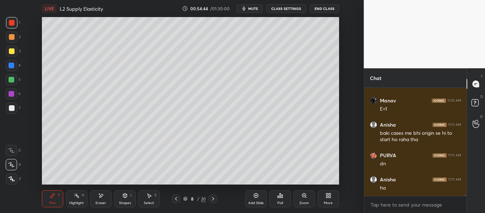
click at [180, 199] on div at bounding box center [176, 198] width 9 height 9
click at [215, 197] on icon at bounding box center [213, 199] width 6 height 6
click at [215, 198] on icon at bounding box center [213, 199] width 6 height 6
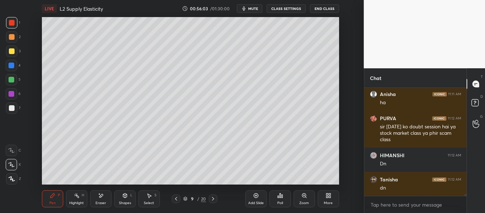
scroll to position [7053, 0]
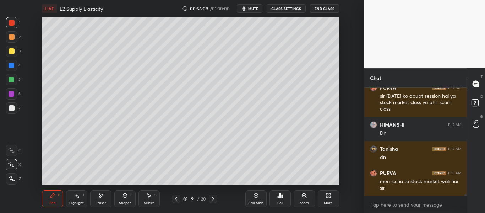
click at [253, 6] on button "mute" at bounding box center [250, 8] width 26 height 9
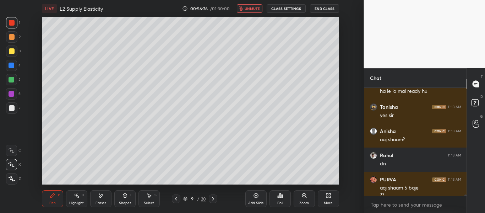
scroll to position [7205, 0]
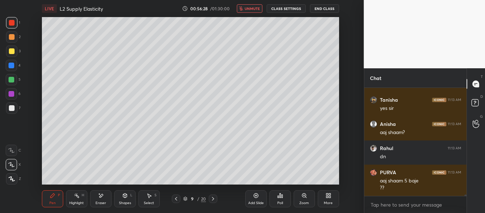
click at [254, 7] on span "unmute" at bounding box center [252, 8] width 15 height 5
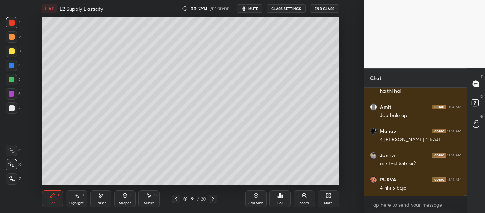
scroll to position [7471, 0]
click at [176, 198] on icon at bounding box center [176, 199] width 6 height 6
click at [177, 199] on icon at bounding box center [176, 199] width 6 height 6
click at [178, 199] on icon at bounding box center [176, 199] width 6 height 6
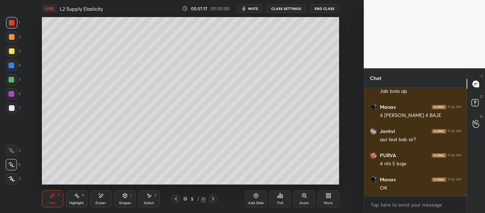
scroll to position [7495, 0]
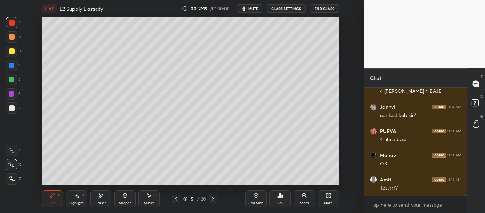
click at [179, 200] on div at bounding box center [176, 198] width 9 height 9
click at [213, 200] on icon at bounding box center [213, 199] width 6 height 6
click at [213, 199] on icon at bounding box center [213, 199] width 2 height 4
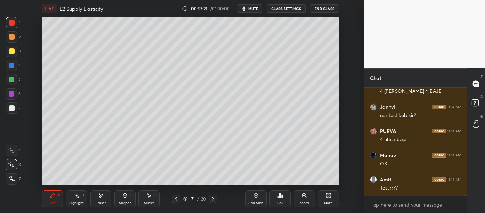
click at [212, 199] on icon at bounding box center [213, 199] width 6 height 6
click at [212, 198] on icon at bounding box center [213, 199] width 6 height 6
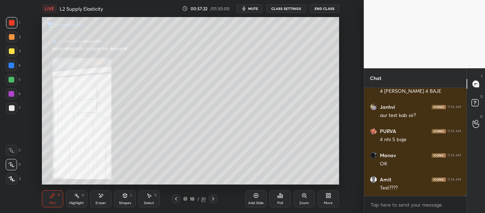
scroll to position [7519, 0]
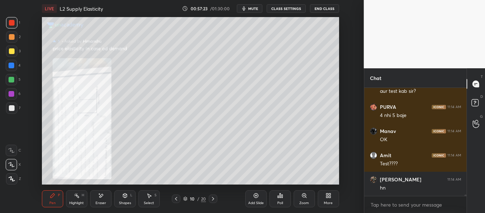
click at [177, 200] on icon at bounding box center [176, 199] width 6 height 6
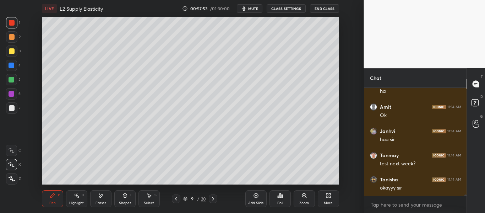
scroll to position [7719, 0]
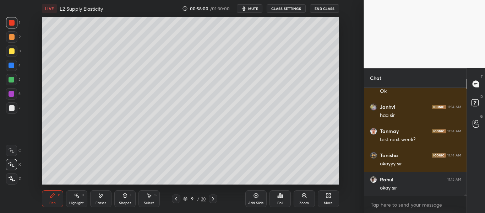
click at [256, 199] on div "Add Slide" at bounding box center [255, 198] width 21 height 17
click at [129, 199] on div "Shapes L" at bounding box center [124, 198] width 21 height 17
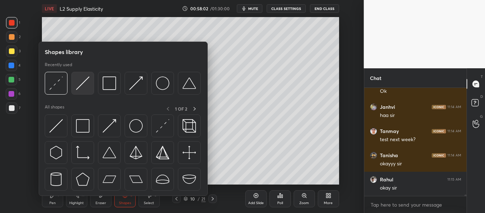
click at [90, 86] on div at bounding box center [82, 83] width 23 height 23
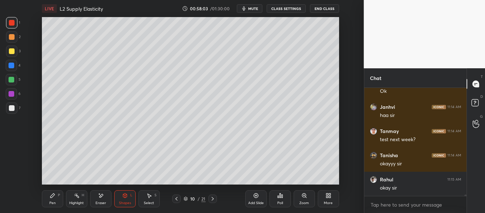
click at [13, 109] on div at bounding box center [12, 108] width 6 height 6
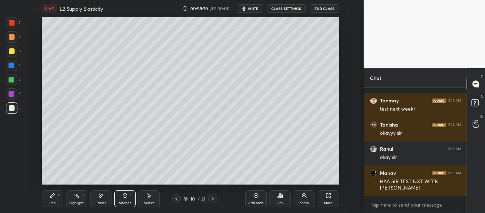
scroll to position [7780, 0]
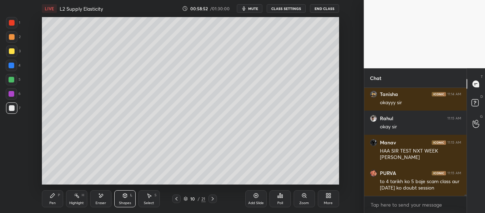
click at [49, 205] on div "Pen P" at bounding box center [52, 198] width 21 height 17
click at [12, 39] on div at bounding box center [12, 37] width 6 height 6
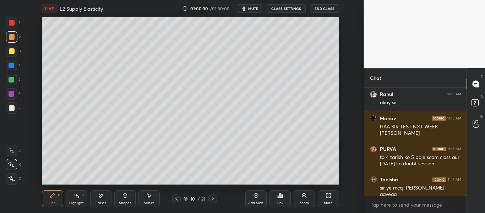
click at [13, 110] on div at bounding box center [12, 108] width 6 height 6
click at [9, 151] on icon at bounding box center [11, 150] width 6 height 5
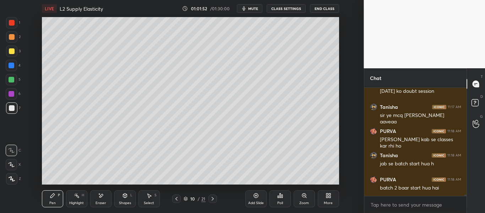
scroll to position [7901, 0]
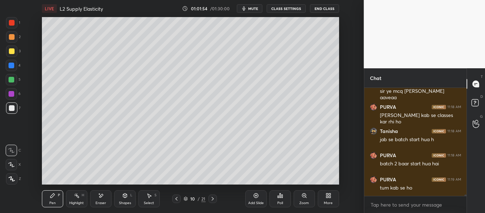
click at [310, 16] on div "LIVE L2 Supply Elasticity 01:01:54 / 01:30:00 mute CLASS SETTINGS End Class Set…" at bounding box center [191, 106] width 336 height 213
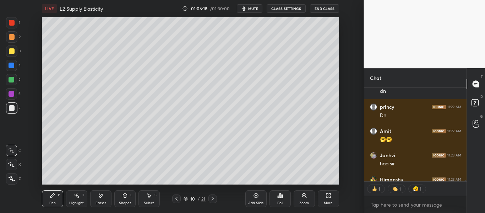
scroll to position [8405, 0]
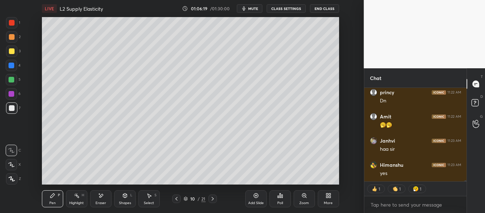
click at [325, 201] on div "More" at bounding box center [328, 198] width 21 height 17
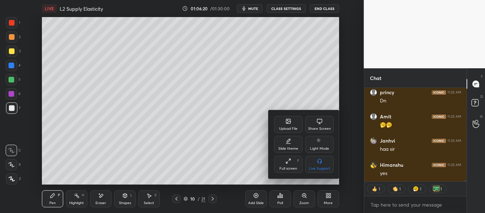
scroll to position [8436, 0]
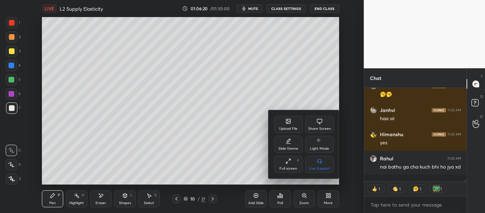
click at [286, 117] on div "Upload File" at bounding box center [288, 124] width 28 height 17
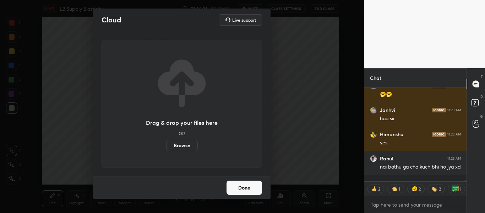
click at [190, 144] on label "Browse" at bounding box center [182, 145] width 32 height 11
click at [166, 144] on input "Browse" at bounding box center [166, 145] width 0 height 11
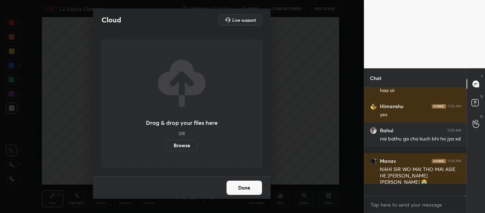
scroll to position [8452, 0]
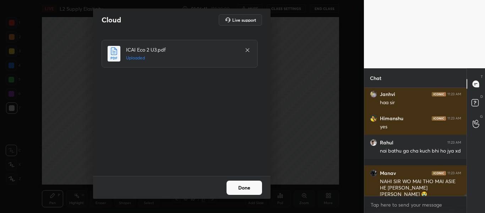
click at [248, 185] on button "Done" at bounding box center [245, 187] width 36 height 14
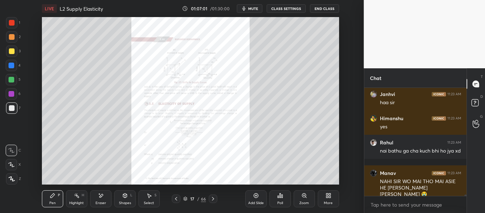
click at [213, 199] on icon at bounding box center [213, 199] width 6 height 6
click at [307, 199] on div "Zoom" at bounding box center [304, 198] width 21 height 17
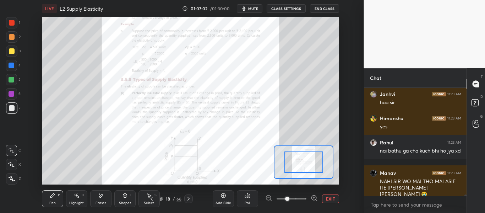
click at [307, 199] on div at bounding box center [291, 198] width 53 height 9
click at [307, 198] on div at bounding box center [291, 198] width 53 height 9
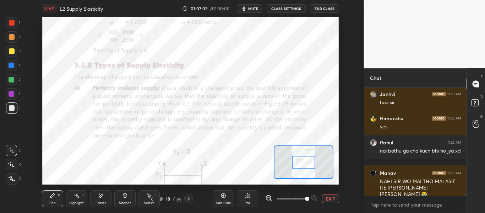
drag, startPoint x: 292, startPoint y: 197, endPoint x: 314, endPoint y: 196, distance: 22.1
click at [309, 197] on span at bounding box center [307, 198] width 4 height 4
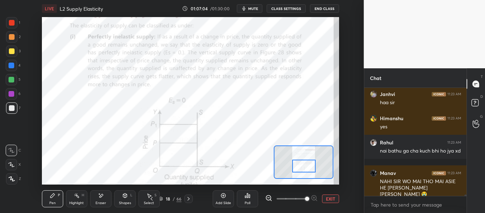
drag, startPoint x: 306, startPoint y: 162, endPoint x: 307, endPoint y: 166, distance: 3.9
click at [307, 166] on div at bounding box center [303, 166] width 23 height 13
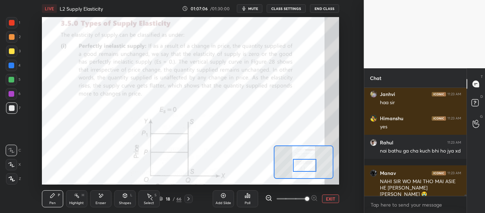
click at [304, 166] on div at bounding box center [304, 165] width 23 height 13
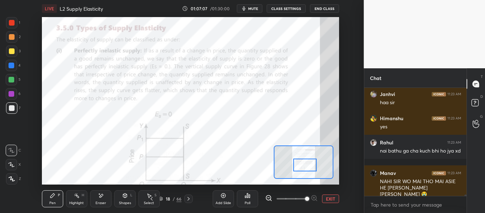
click at [15, 18] on div at bounding box center [11, 22] width 11 height 11
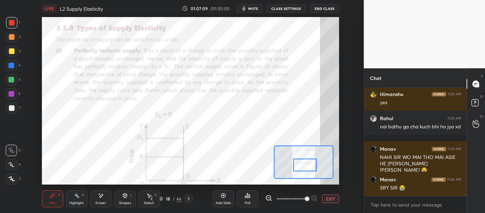
click at [123, 198] on icon at bounding box center [125, 196] width 6 height 6
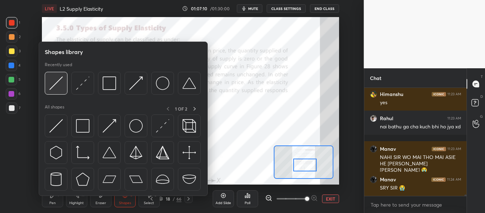
click at [63, 83] on img at bounding box center [55, 82] width 13 height 13
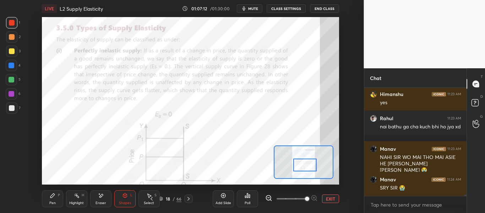
click at [49, 198] on div "Pen P" at bounding box center [52, 198] width 21 height 17
drag, startPoint x: 14, startPoint y: 166, endPoint x: 27, endPoint y: 172, distance: 13.8
click at [14, 166] on icon at bounding box center [11, 164] width 6 height 5
click at [126, 203] on div "Shapes" at bounding box center [125, 203] width 12 height 4
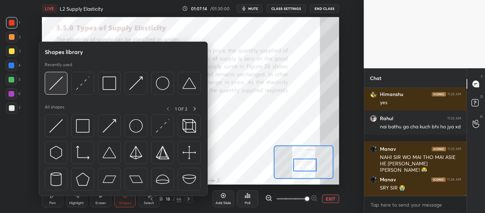
click at [64, 87] on div at bounding box center [56, 83] width 23 height 23
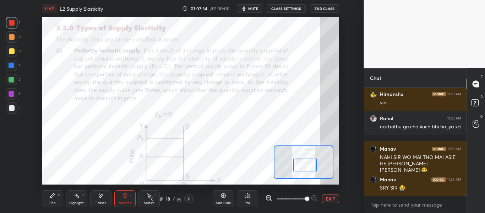
scroll to position [8513, 0]
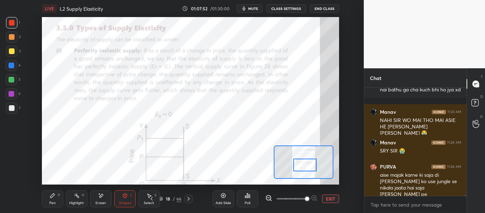
drag, startPoint x: 53, startPoint y: 193, endPoint x: 59, endPoint y: 187, distance: 8.3
click at [54, 191] on div "Pen P" at bounding box center [52, 198] width 21 height 17
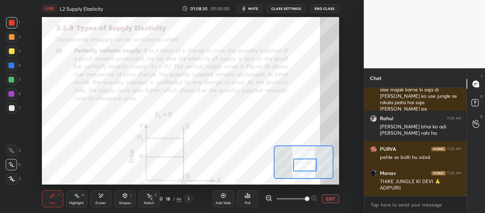
scroll to position [8622, 0]
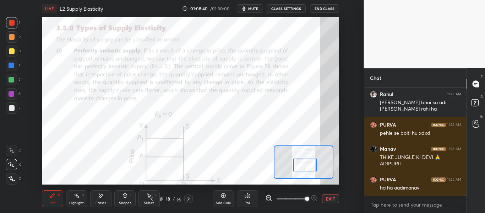
drag, startPoint x: 9, startPoint y: 67, endPoint x: 12, endPoint y: 65, distance: 4.1
click at [9, 67] on div at bounding box center [12, 66] width 6 height 6
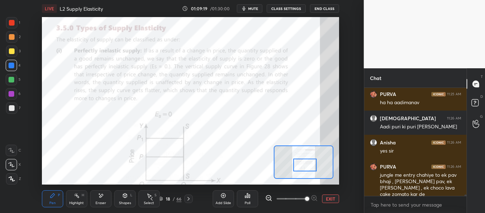
scroll to position [8714, 0]
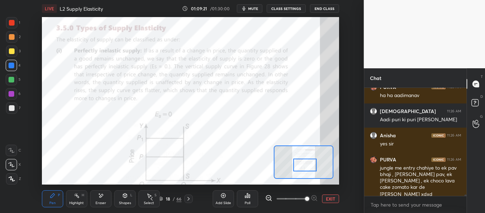
click at [187, 197] on icon at bounding box center [189, 199] width 6 height 6
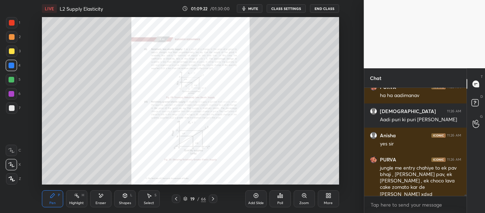
click at [307, 201] on div "Zoom" at bounding box center [304, 203] width 10 height 4
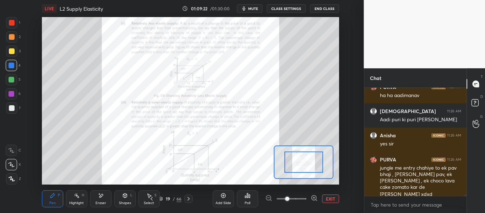
click at [306, 200] on span at bounding box center [292, 198] width 30 height 11
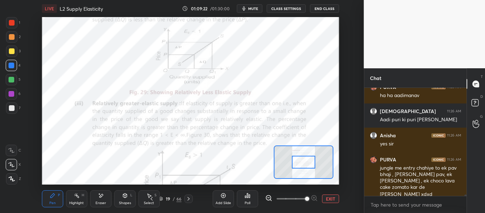
click at [306, 200] on span at bounding box center [307, 198] width 4 height 4
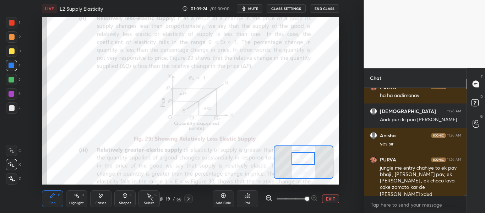
scroll to position [8739, 0]
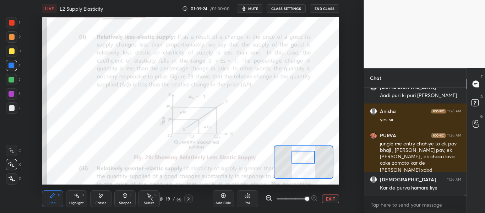
drag, startPoint x: 306, startPoint y: 164, endPoint x: 306, endPoint y: 160, distance: 4.3
click at [306, 160] on div at bounding box center [303, 157] width 23 height 13
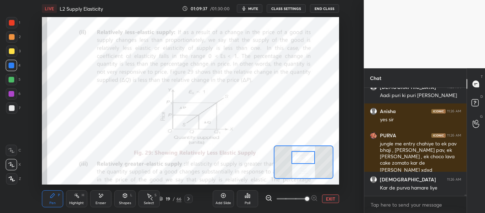
click at [128, 194] on div "Shapes L" at bounding box center [124, 198] width 21 height 17
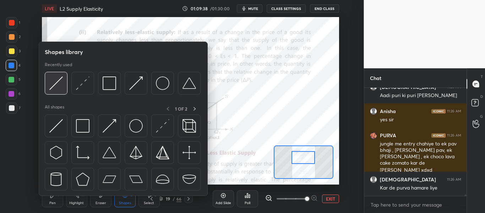
click at [61, 89] on img at bounding box center [55, 82] width 13 height 13
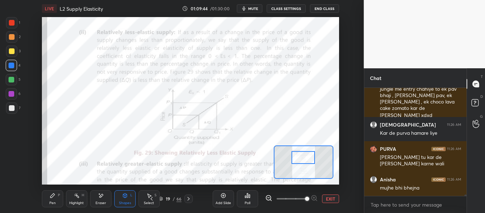
scroll to position [8824, 0]
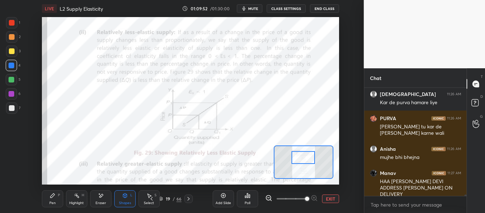
click at [56, 197] on div "Pen P" at bounding box center [52, 198] width 21 height 17
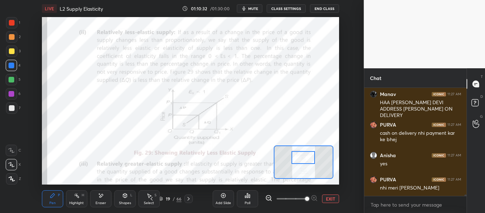
scroll to position [8933, 0]
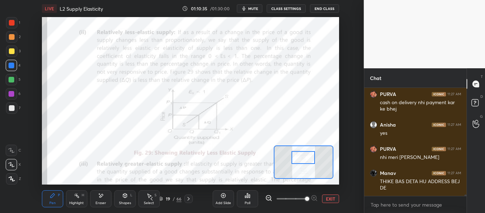
click at [102, 201] on div "Eraser" at bounding box center [101, 203] width 11 height 4
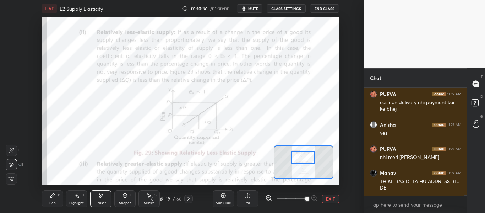
scroll to position [8957, 0]
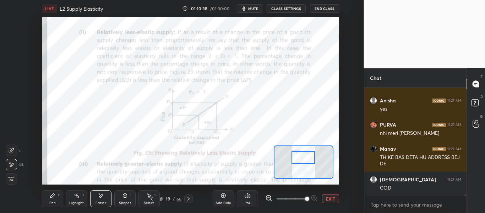
click at [54, 196] on icon at bounding box center [53, 196] width 6 height 6
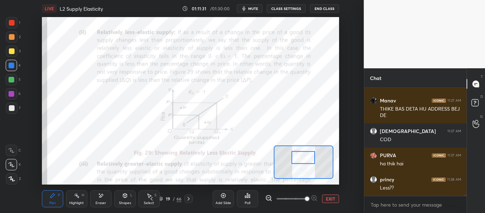
scroll to position [9030, 0]
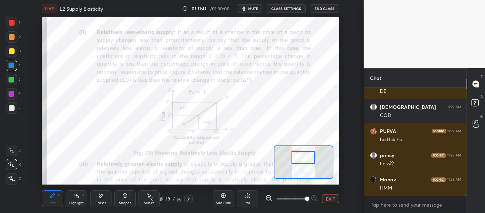
click at [151, 197] on icon at bounding box center [152, 199] width 6 height 6
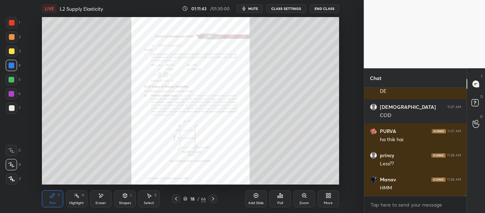
click at [184, 199] on icon at bounding box center [185, 198] width 4 height 4
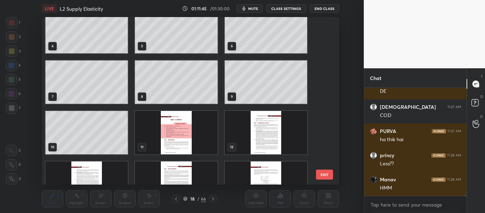
scroll to position [60, 0]
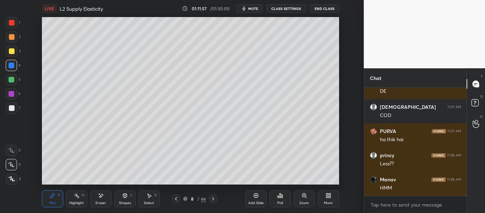
click at [184, 198] on icon at bounding box center [186, 198] width 4 height 2
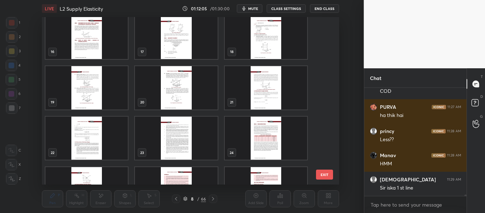
scroll to position [249, 0]
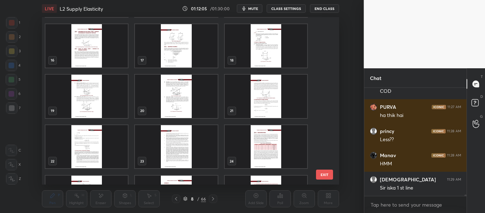
click at [181, 98] on img "grid" at bounding box center [176, 96] width 82 height 43
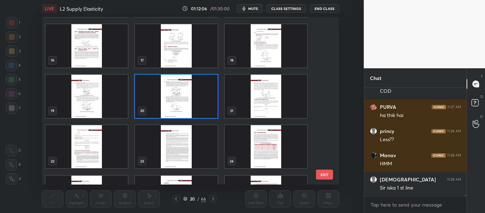
click at [181, 98] on img "grid" at bounding box center [176, 96] width 82 height 43
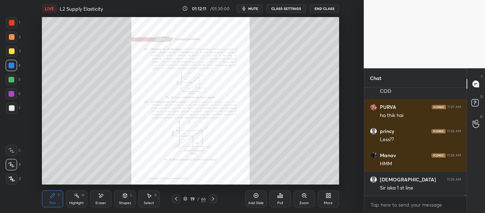
click at [302, 197] on icon at bounding box center [305, 196] width 6 height 6
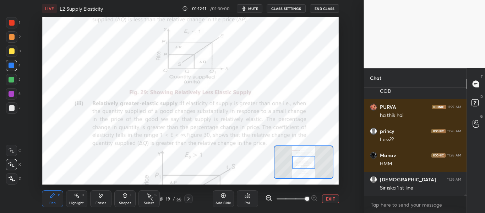
click at [305, 196] on span at bounding box center [307, 198] width 4 height 4
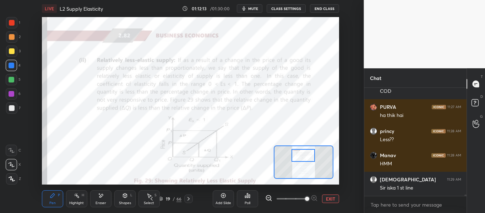
drag, startPoint x: 307, startPoint y: 158, endPoint x: 306, endPoint y: 153, distance: 5.7
click at [306, 153] on div at bounding box center [303, 155] width 23 height 13
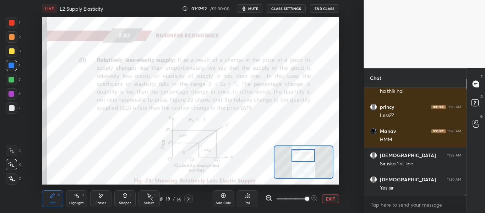
scroll to position [9102, 0]
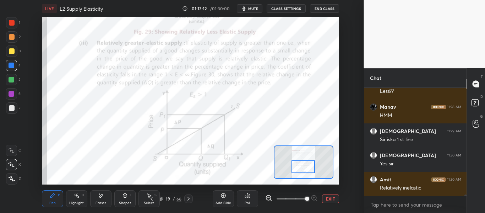
drag, startPoint x: 307, startPoint y: 155, endPoint x: 307, endPoint y: 166, distance: 11.4
click at [307, 166] on div at bounding box center [303, 166] width 23 height 13
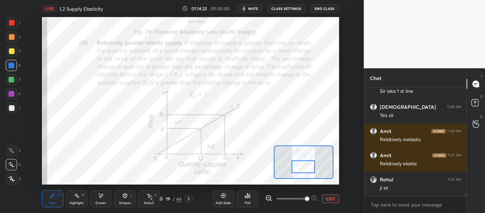
scroll to position [9175, 0]
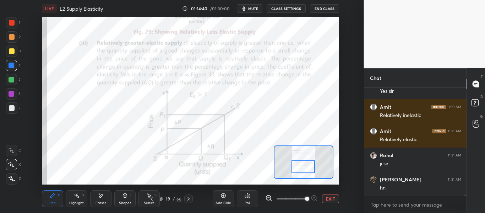
click at [300, 171] on div at bounding box center [303, 166] width 23 height 13
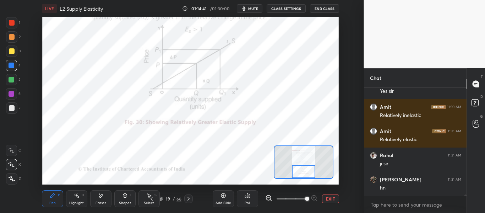
drag, startPoint x: 301, startPoint y: 169, endPoint x: 301, endPoint y: 178, distance: 8.9
click at [301, 178] on div at bounding box center [303, 161] width 59 height 33
click at [189, 197] on icon at bounding box center [189, 199] width 6 height 6
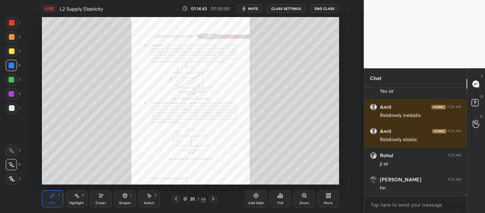
click at [307, 199] on div "Zoom" at bounding box center [304, 198] width 21 height 17
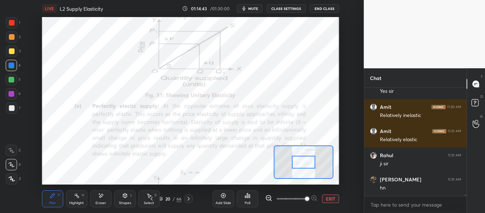
click at [307, 199] on span at bounding box center [292, 198] width 30 height 11
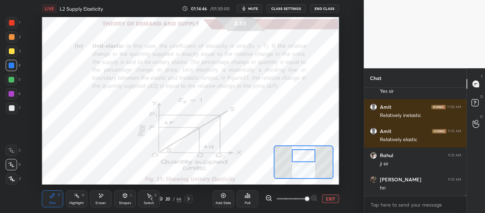
drag, startPoint x: 305, startPoint y: 162, endPoint x: 305, endPoint y: 158, distance: 3.9
click at [305, 158] on div at bounding box center [303, 155] width 23 height 13
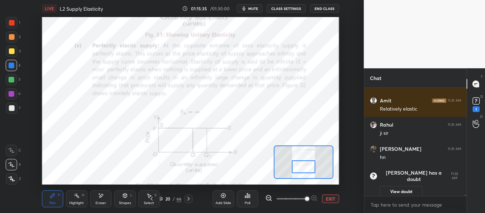
drag, startPoint x: 306, startPoint y: 158, endPoint x: 306, endPoint y: 169, distance: 11.0
click at [306, 169] on div at bounding box center [303, 166] width 23 height 13
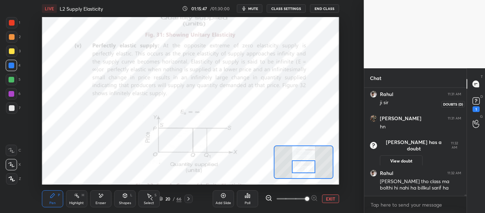
click at [477, 102] on rect at bounding box center [476, 101] width 7 height 7
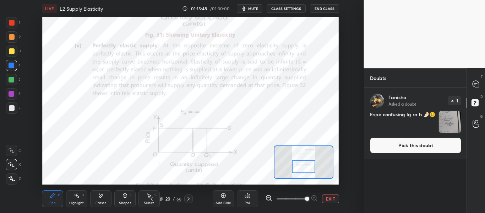
click at [425, 145] on button "Pick this doubt" at bounding box center [415, 145] width 91 height 16
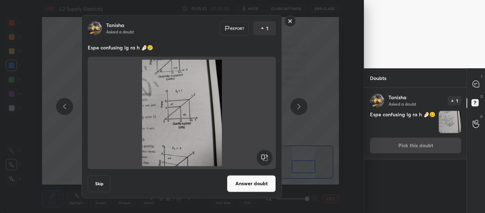
click at [266, 184] on button "Answer doubt" at bounding box center [251, 183] width 49 height 17
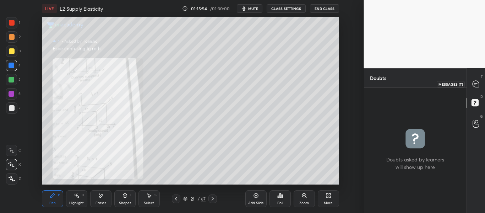
click at [476, 84] on icon at bounding box center [476, 84] width 6 height 6
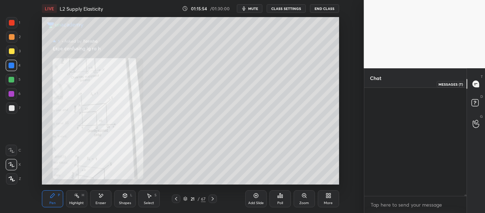
scroll to position [106, 100]
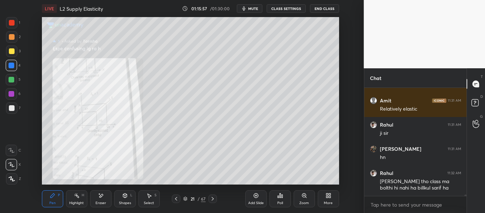
click at [309, 197] on div "Zoom" at bounding box center [304, 198] width 21 height 17
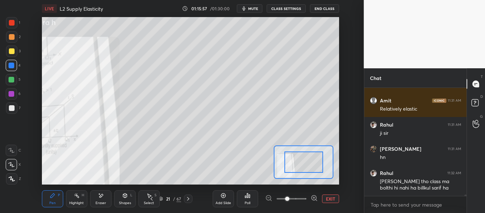
click at [307, 199] on div at bounding box center [291, 198] width 53 height 9
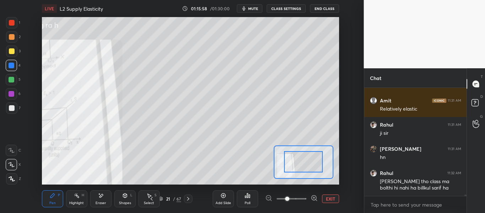
drag, startPoint x: 306, startPoint y: 167, endPoint x: 302, endPoint y: 169, distance: 4.9
click at [301, 168] on div at bounding box center [303, 161] width 39 height 21
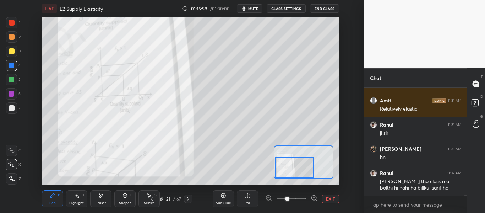
drag, startPoint x: 304, startPoint y: 168, endPoint x: 278, endPoint y: 177, distance: 27.4
click at [277, 175] on div at bounding box center [294, 167] width 39 height 21
click at [306, 167] on div at bounding box center [294, 167] width 39 height 21
click at [302, 166] on div at bounding box center [294, 167] width 39 height 21
click at [151, 198] on icon at bounding box center [152, 199] width 2 height 4
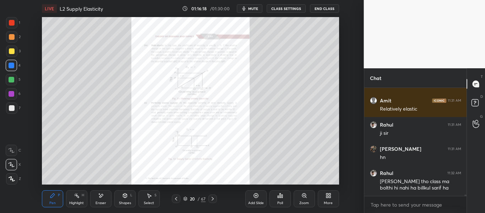
click at [177, 197] on icon at bounding box center [176, 199] width 6 height 6
click at [178, 197] on icon at bounding box center [176, 199] width 6 height 6
click at [180, 197] on div at bounding box center [176, 198] width 9 height 9
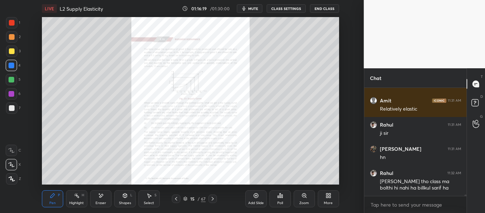
click at [180, 196] on div at bounding box center [176, 198] width 9 height 9
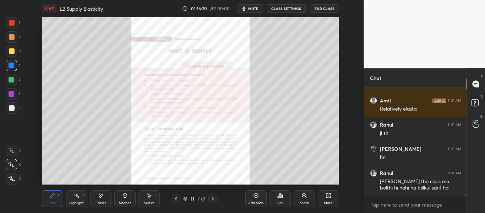
click at [180, 196] on div at bounding box center [176, 198] width 9 height 9
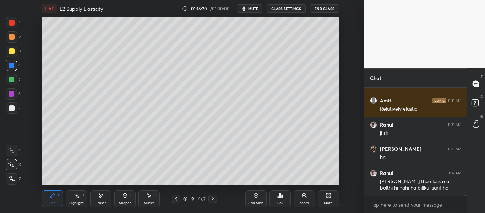
click at [180, 196] on div at bounding box center [176, 198] width 9 height 9
click at [180, 198] on div at bounding box center [176, 198] width 9 height 9
click at [211, 196] on icon at bounding box center [213, 199] width 6 height 6
click at [214, 197] on icon at bounding box center [213, 199] width 6 height 6
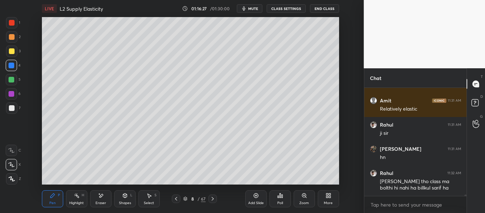
click at [213, 196] on icon at bounding box center [213, 199] width 6 height 6
click at [182, 199] on div "9 / 67" at bounding box center [194, 198] width 45 height 9
click at [178, 200] on icon at bounding box center [176, 199] width 6 height 6
click at [177, 200] on icon at bounding box center [176, 199] width 6 height 6
click at [40, 143] on div "Setting up your live class Poll for secs No correct answer Start poll" at bounding box center [191, 100] width 336 height 167
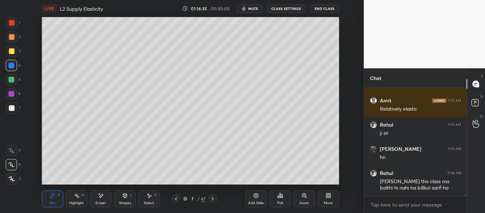
drag, startPoint x: 39, startPoint y: 144, endPoint x: 36, endPoint y: 148, distance: 4.8
click at [37, 146] on div "Setting up your live class Poll for secs No correct answer Start poll" at bounding box center [191, 100] width 336 height 167
drag, startPoint x: 33, startPoint y: 150, endPoint x: 32, endPoint y: 153, distance: 3.8
click at [33, 150] on div "Setting up your live class Poll for secs No correct answer Start poll" at bounding box center [191, 100] width 336 height 167
click at [52, 159] on div "Setting up your live class Poll for secs No correct answer Start poll" at bounding box center [191, 100] width 336 height 167
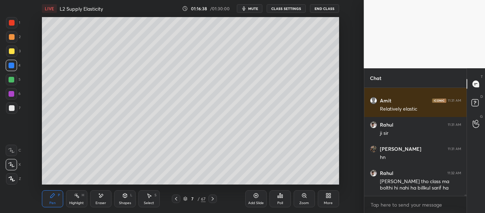
drag, startPoint x: 27, startPoint y: 160, endPoint x: 35, endPoint y: 160, distance: 7.8
click at [35, 160] on div "Setting up your live class Poll for secs No correct answer Start poll" at bounding box center [191, 100] width 336 height 167
click at [79, 199] on div "Highlight H" at bounding box center [76, 198] width 21 height 17
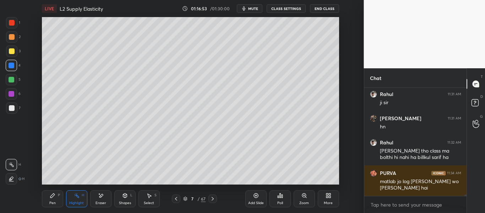
click at [102, 198] on icon at bounding box center [101, 196] width 6 height 6
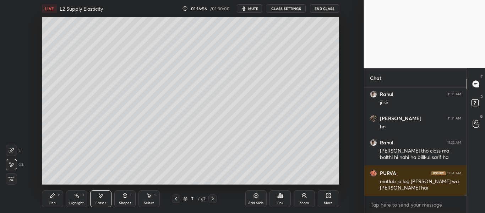
scroll to position [8530, 0]
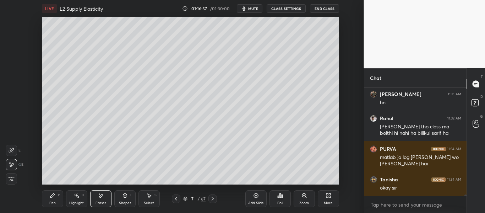
click at [45, 192] on div "Pen P" at bounding box center [52, 198] width 21 height 17
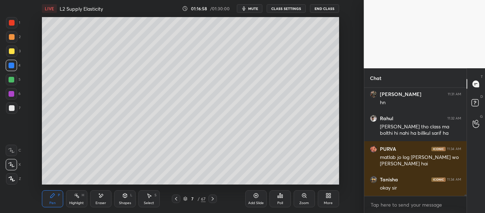
scroll to position [8554, 0]
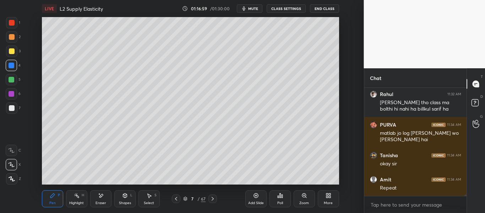
click at [41, 142] on div "Setting up your live class Poll for secs No correct answer Start poll" at bounding box center [191, 100] width 336 height 167
click at [39, 145] on div "Setting up your live class Poll for secs No correct answer Start poll" at bounding box center [191, 100] width 336 height 167
click at [38, 147] on div "Setting up your live class Poll for secs No correct answer Start poll" at bounding box center [191, 100] width 336 height 167
drag, startPoint x: 103, startPoint y: 203, endPoint x: 97, endPoint y: 199, distance: 7.4
click at [102, 203] on div "Eraser" at bounding box center [101, 203] width 11 height 4
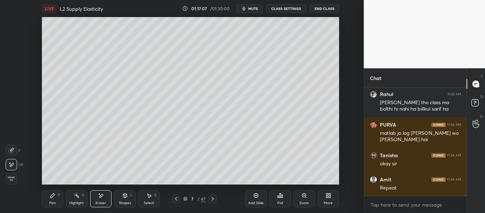
scroll to position [8561, 0]
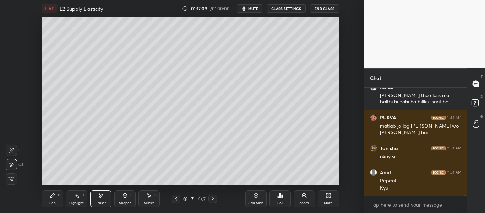
click at [50, 199] on div "Pen P" at bounding box center [52, 198] width 21 height 17
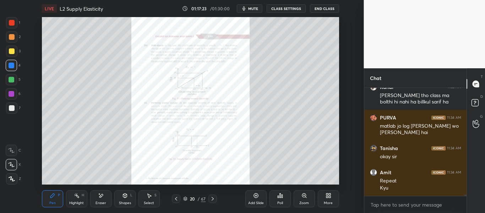
click at [307, 200] on div "Zoom" at bounding box center [304, 198] width 21 height 17
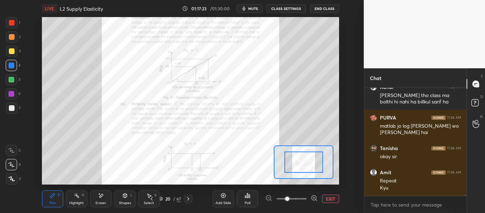
click at [306, 200] on span at bounding box center [292, 198] width 30 height 11
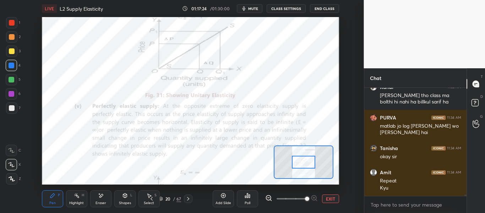
drag, startPoint x: 295, startPoint y: 200, endPoint x: 307, endPoint y: 196, distance: 13.2
click at [307, 196] on span at bounding box center [292, 198] width 30 height 11
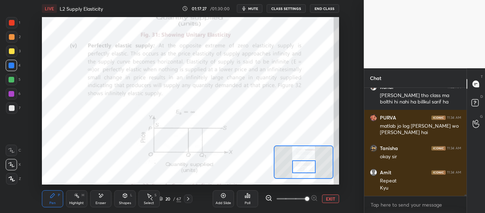
drag, startPoint x: 301, startPoint y: 163, endPoint x: 301, endPoint y: 168, distance: 4.6
click at [301, 168] on div at bounding box center [303, 166] width 23 height 13
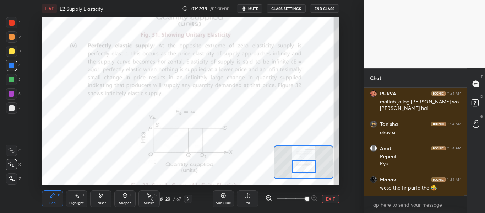
click at [106, 200] on div "Eraser" at bounding box center [100, 198] width 21 height 17
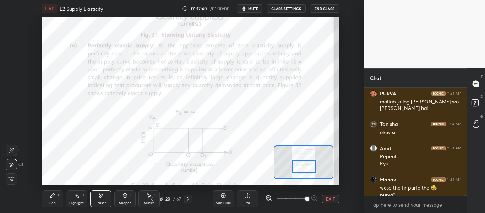
scroll to position [8592, 0]
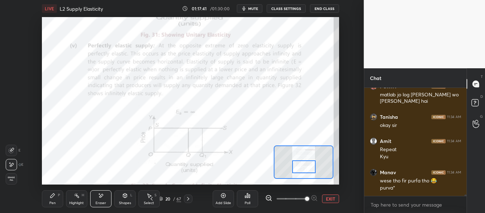
click at [58, 199] on div "Pen P" at bounding box center [52, 198] width 21 height 17
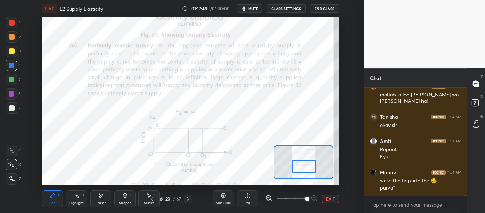
scroll to position [8623, 0]
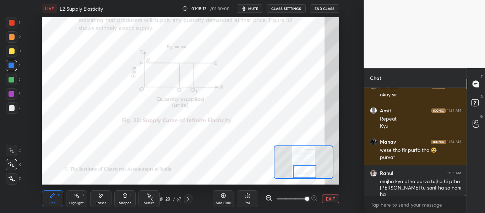
click at [308, 170] on div at bounding box center [304, 171] width 23 height 13
click at [188, 202] on div at bounding box center [188, 198] width 9 height 9
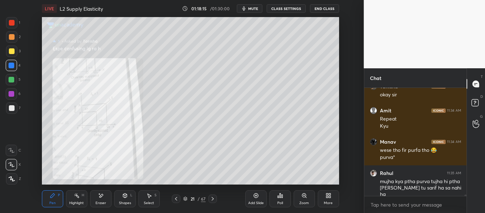
click at [214, 198] on icon at bounding box center [213, 199] width 6 height 6
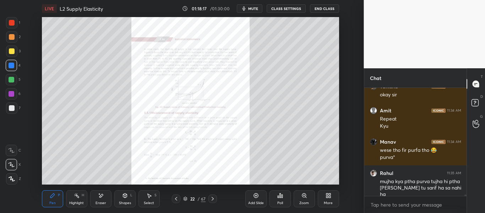
click at [304, 199] on div "Zoom" at bounding box center [304, 198] width 21 height 17
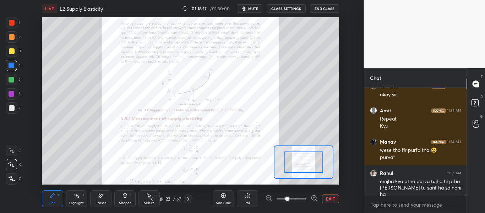
click at [305, 199] on span at bounding box center [292, 198] width 30 height 11
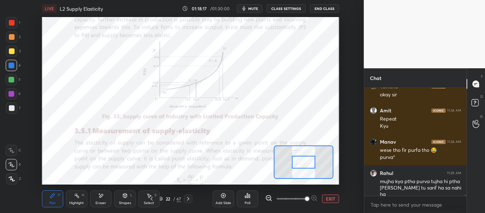
click at [305, 199] on span at bounding box center [307, 198] width 4 height 4
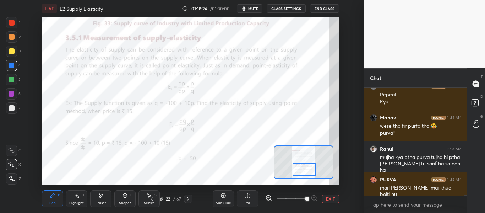
scroll to position [8654, 0]
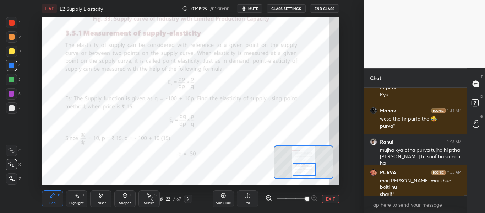
drag, startPoint x: 301, startPoint y: 155, endPoint x: 297, endPoint y: 164, distance: 9.6
click at [301, 164] on div at bounding box center [304, 169] width 23 height 13
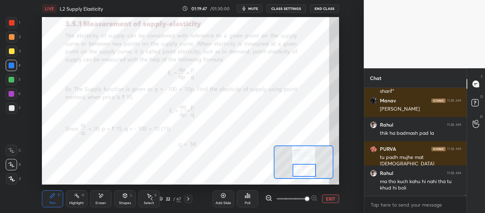
scroll to position [8781, 0]
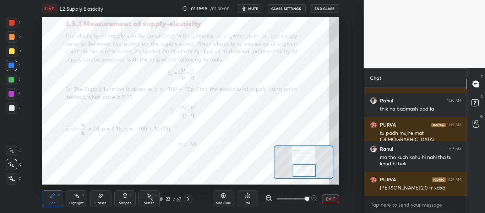
click at [188, 197] on icon at bounding box center [188, 199] width 6 height 6
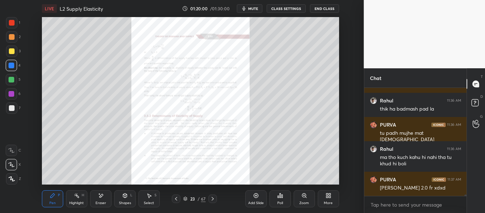
click at [303, 201] on div "Zoom" at bounding box center [304, 203] width 10 height 4
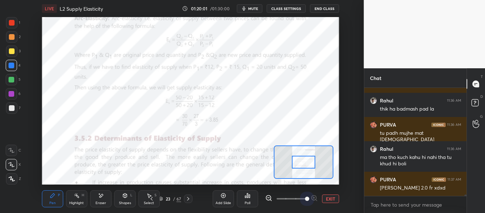
click at [303, 200] on span at bounding box center [292, 198] width 30 height 11
drag, startPoint x: 304, startPoint y: 199, endPoint x: 310, endPoint y: 184, distance: 16.4
click at [307, 197] on span at bounding box center [307, 198] width 4 height 4
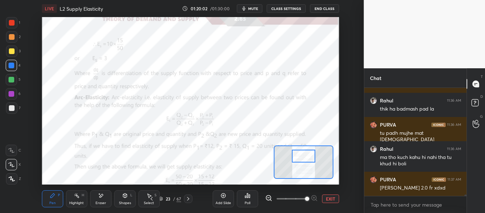
scroll to position [8805, 0]
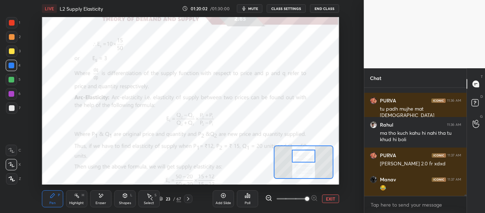
drag, startPoint x: 306, startPoint y: 163, endPoint x: 306, endPoint y: 158, distance: 4.3
click at [306, 158] on div at bounding box center [303, 156] width 23 height 13
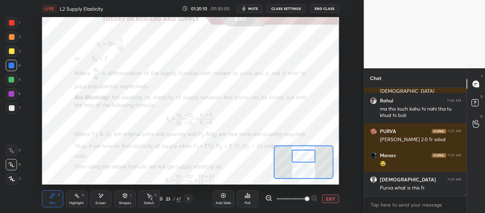
click at [153, 198] on icon at bounding box center [152, 199] width 6 height 6
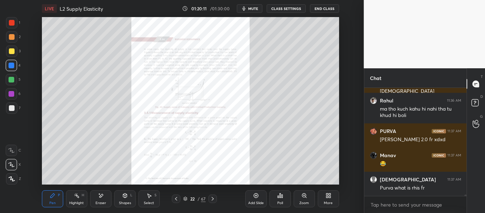
click at [307, 199] on div "Zoom" at bounding box center [304, 198] width 21 height 17
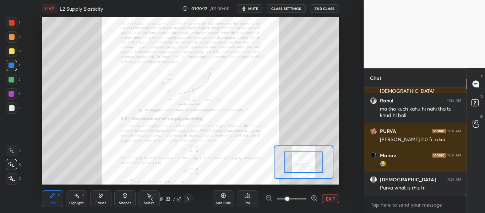
click at [307, 199] on div at bounding box center [291, 198] width 53 height 9
drag, startPoint x: 307, startPoint y: 199, endPoint x: 302, endPoint y: 196, distance: 5.7
click at [307, 199] on div at bounding box center [291, 198] width 53 height 9
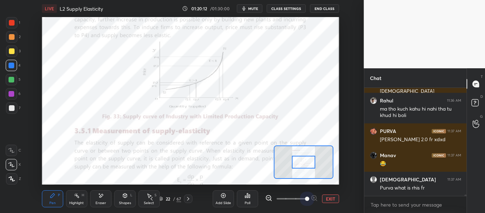
drag, startPoint x: 293, startPoint y: 196, endPoint x: 307, endPoint y: 188, distance: 15.7
click at [307, 196] on span at bounding box center [307, 198] width 4 height 4
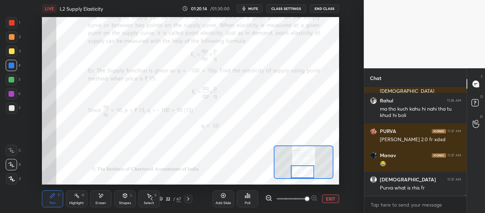
drag, startPoint x: 306, startPoint y: 161, endPoint x: 304, endPoint y: 172, distance: 10.4
click at [304, 172] on div at bounding box center [302, 171] width 23 height 13
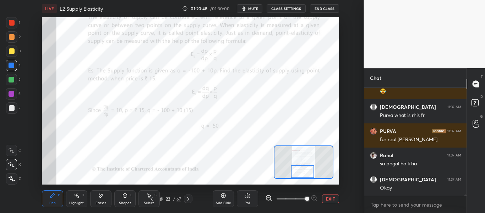
scroll to position [8926, 0]
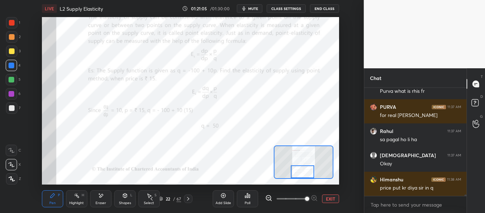
click at [98, 201] on div "Eraser" at bounding box center [101, 203] width 11 height 4
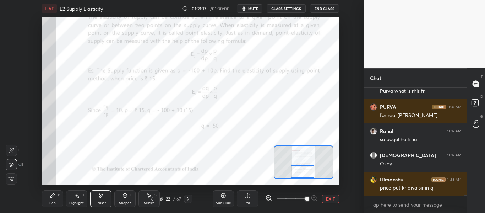
scroll to position [8957, 0]
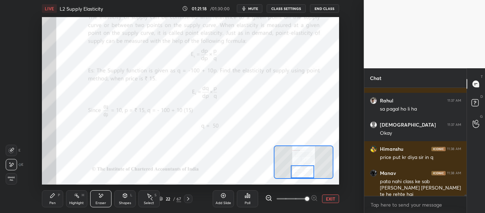
drag, startPoint x: 55, startPoint y: 195, endPoint x: 73, endPoint y: 185, distance: 20.0
click at [55, 195] on div "Pen P" at bounding box center [52, 198] width 21 height 17
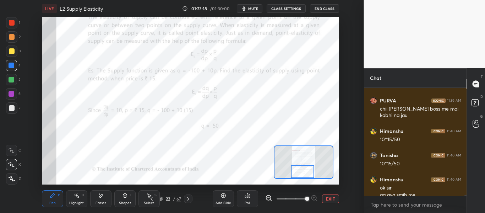
scroll to position [9370, 0]
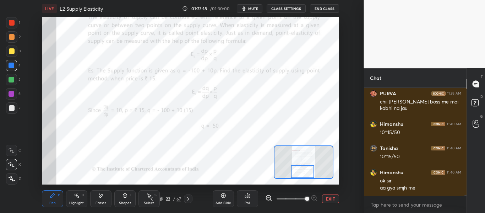
click at [257, 9] on span "mute" at bounding box center [253, 8] width 10 height 5
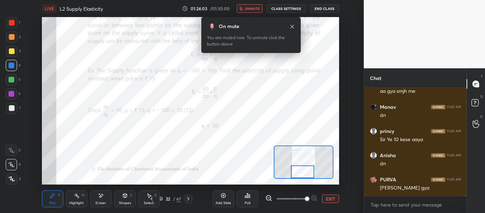
scroll to position [91, 100]
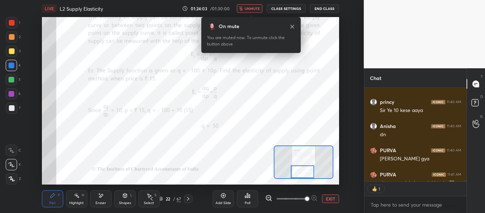
click at [253, 11] on span "unmute" at bounding box center [252, 8] width 15 height 5
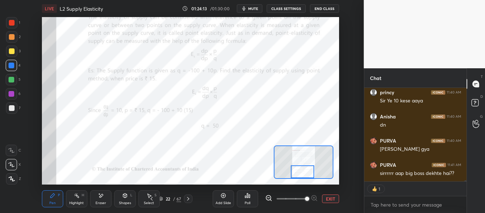
scroll to position [9491, 0]
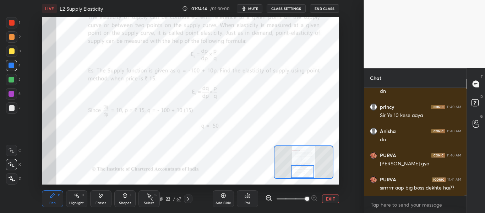
click at [99, 198] on icon at bounding box center [101, 196] width 6 height 6
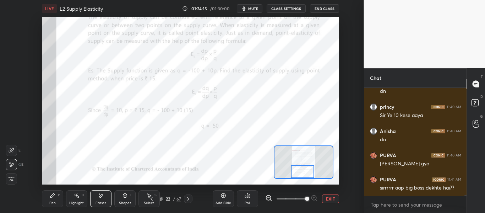
click at [51, 194] on icon at bounding box center [53, 196] width 6 height 6
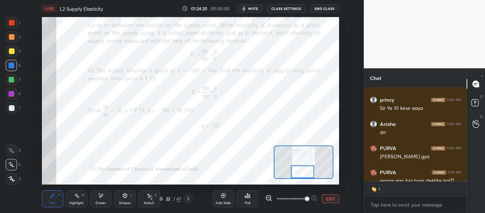
scroll to position [91, 100]
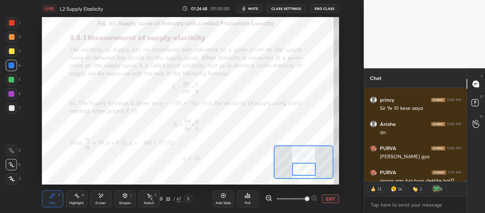
click at [308, 168] on div at bounding box center [303, 169] width 23 height 13
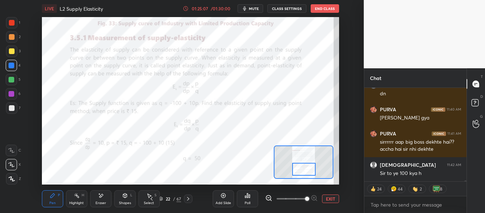
scroll to position [9561, 0]
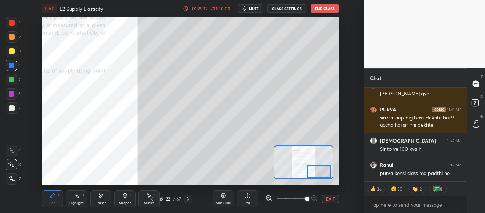
drag, startPoint x: 306, startPoint y: 168, endPoint x: 321, endPoint y: 171, distance: 14.7
click at [322, 171] on div at bounding box center [319, 171] width 23 height 13
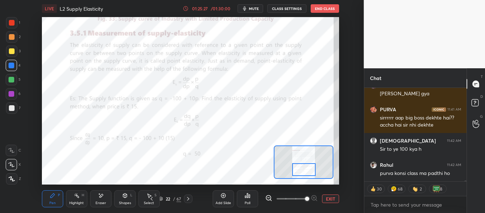
scroll to position [9585, 0]
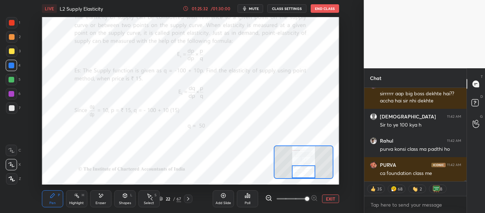
drag, startPoint x: 316, startPoint y: 170, endPoint x: 301, endPoint y: 170, distance: 15.6
click at [301, 170] on div at bounding box center [303, 171] width 23 height 13
click at [284, 9] on button "CLASS SETTINGS" at bounding box center [287, 8] width 39 height 9
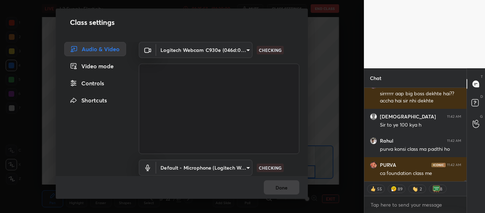
click at [103, 83] on div "Controls" at bounding box center [95, 83] width 62 height 14
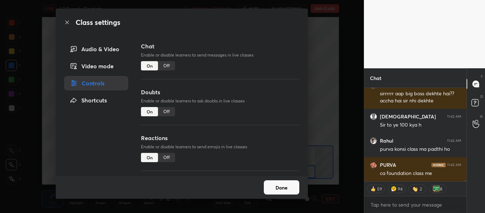
click at [331, 62] on div "Class settings Audio & Video Video mode Controls Shortcuts Chat Enable or disab…" at bounding box center [182, 106] width 364 height 213
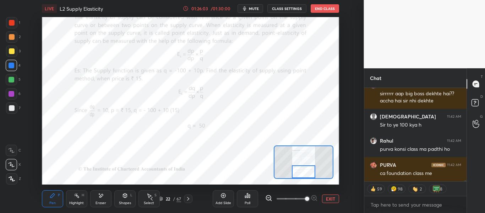
scroll to position [9609, 0]
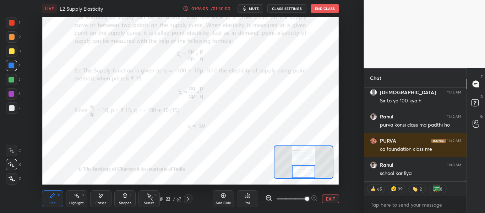
click at [286, 9] on button "CLASS SETTINGS" at bounding box center [287, 8] width 39 height 9
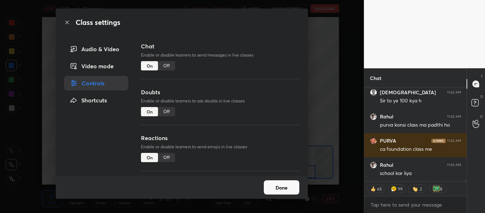
click at [167, 155] on div "Off" at bounding box center [166, 157] width 17 height 9
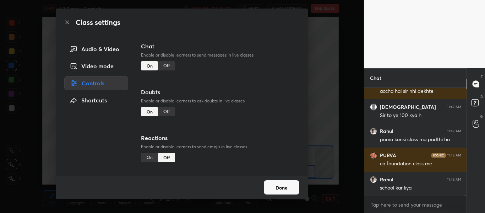
click at [312, 96] on div "Class settings Audio & Video Video mode Controls Shortcuts Chat Enable or disab…" at bounding box center [182, 106] width 364 height 213
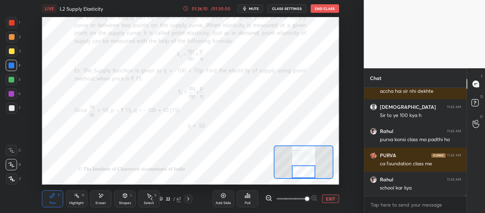
click at [189, 199] on icon at bounding box center [188, 199] width 6 height 6
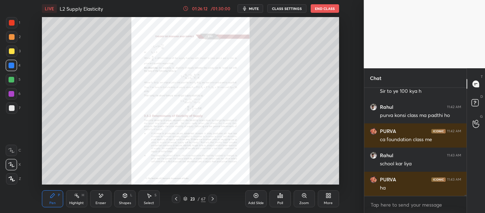
scroll to position [9643, 0]
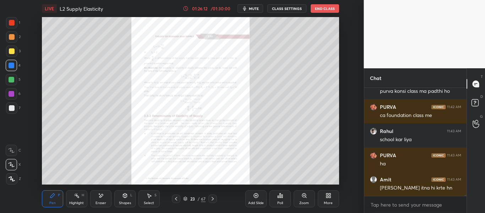
click at [303, 195] on icon at bounding box center [304, 195] width 4 height 4
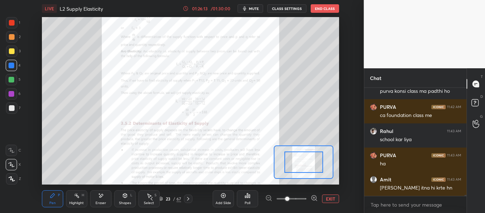
click at [303, 195] on span at bounding box center [292, 198] width 30 height 11
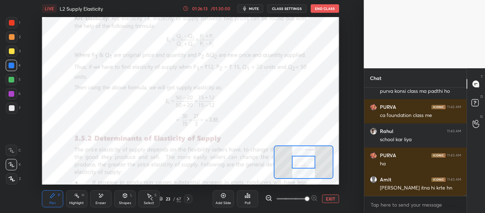
click at [305, 196] on span at bounding box center [307, 198] width 4 height 4
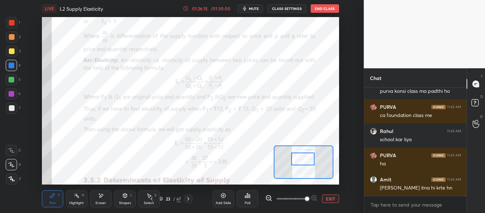
scroll to position [9667, 0]
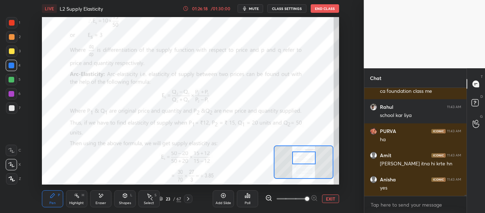
drag, startPoint x: 306, startPoint y: 167, endPoint x: 306, endPoint y: 162, distance: 4.3
click at [306, 162] on div at bounding box center [303, 157] width 23 height 13
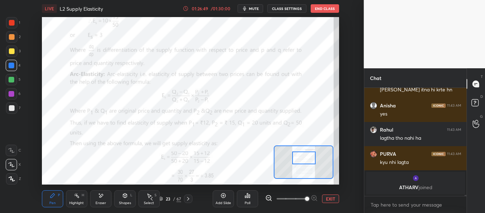
scroll to position [9242, 0]
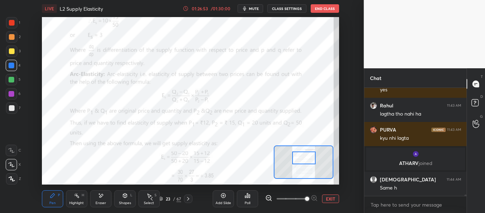
click at [104, 202] on div "Eraser" at bounding box center [101, 203] width 11 height 4
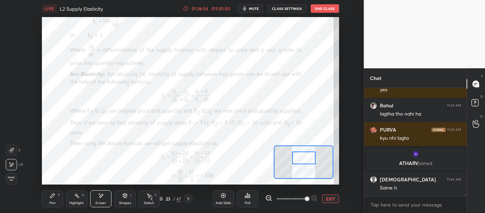
scroll to position [9266, 0]
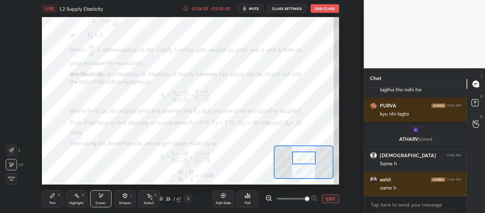
click at [48, 201] on div "Pen P" at bounding box center [52, 198] width 21 height 17
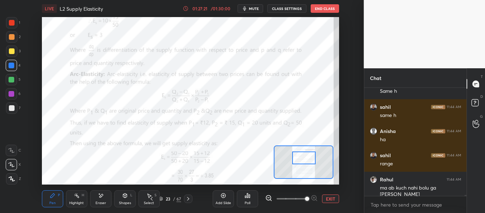
scroll to position [9362, 0]
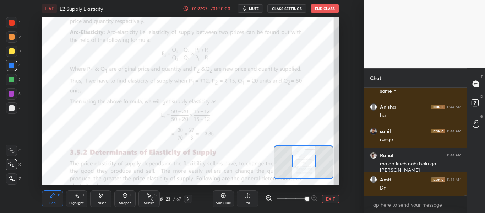
click at [307, 158] on div at bounding box center [303, 161] width 23 height 13
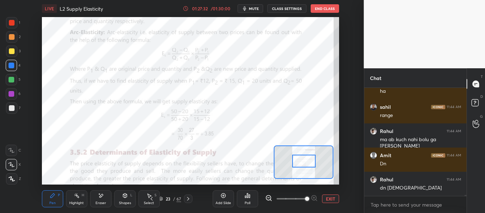
scroll to position [9417, 0]
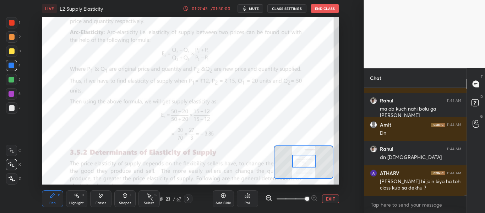
click at [341, 137] on div "Setting up your live class Poll for secs No correct answer Start poll" at bounding box center [191, 100] width 336 height 167
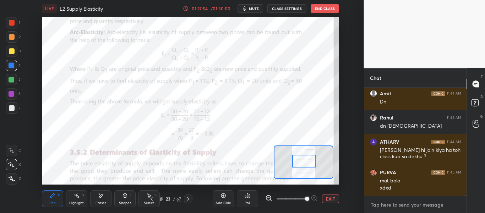
type textarea "x"
click at [400, 210] on textarea at bounding box center [415, 204] width 91 height 11
paste textarea "[URL][DOMAIN_NAME]"
type textarea "[URL][DOMAIN_NAME]"
type textarea "x"
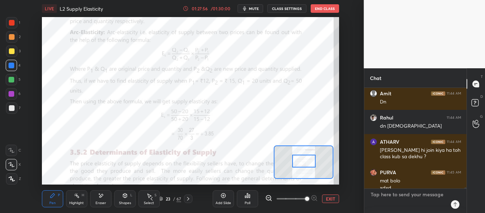
scroll to position [106, 100]
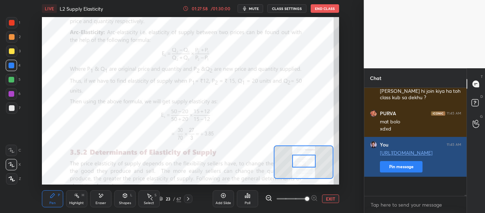
click at [402, 172] on button "Pin message" at bounding box center [401, 166] width 43 height 11
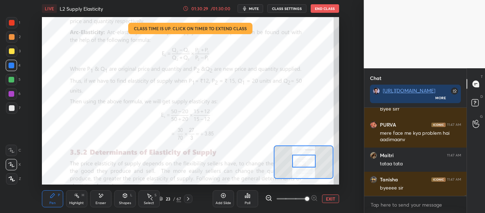
scroll to position [2, 2]
click at [320, 7] on button "End Class" at bounding box center [325, 8] width 28 height 9
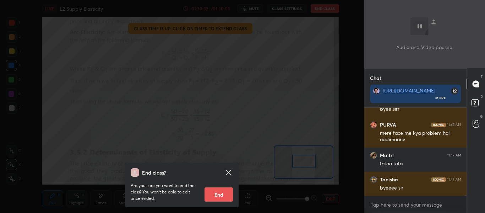
scroll to position [10467, 0]
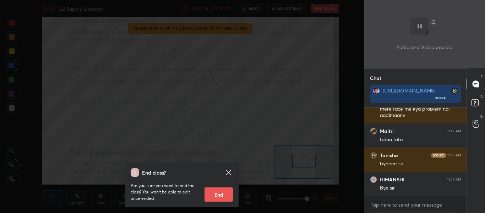
click at [218, 193] on button "End" at bounding box center [219, 194] width 28 height 14
type textarea "x"
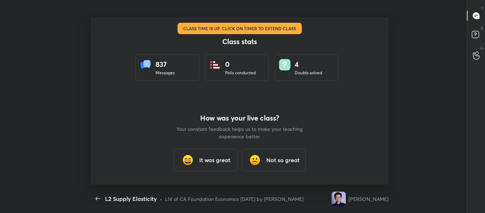
click at [210, 162] on h3 "It was great" at bounding box center [214, 160] width 31 height 9
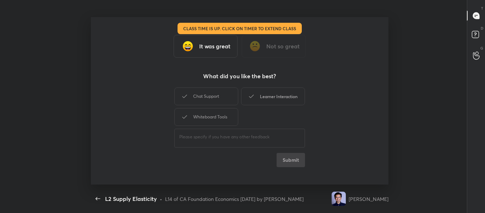
click at [292, 92] on div "Learner Interaction" at bounding box center [273, 96] width 64 height 18
click at [288, 162] on button "Submit" at bounding box center [291, 160] width 28 height 14
